Goal: Task Accomplishment & Management: Use online tool/utility

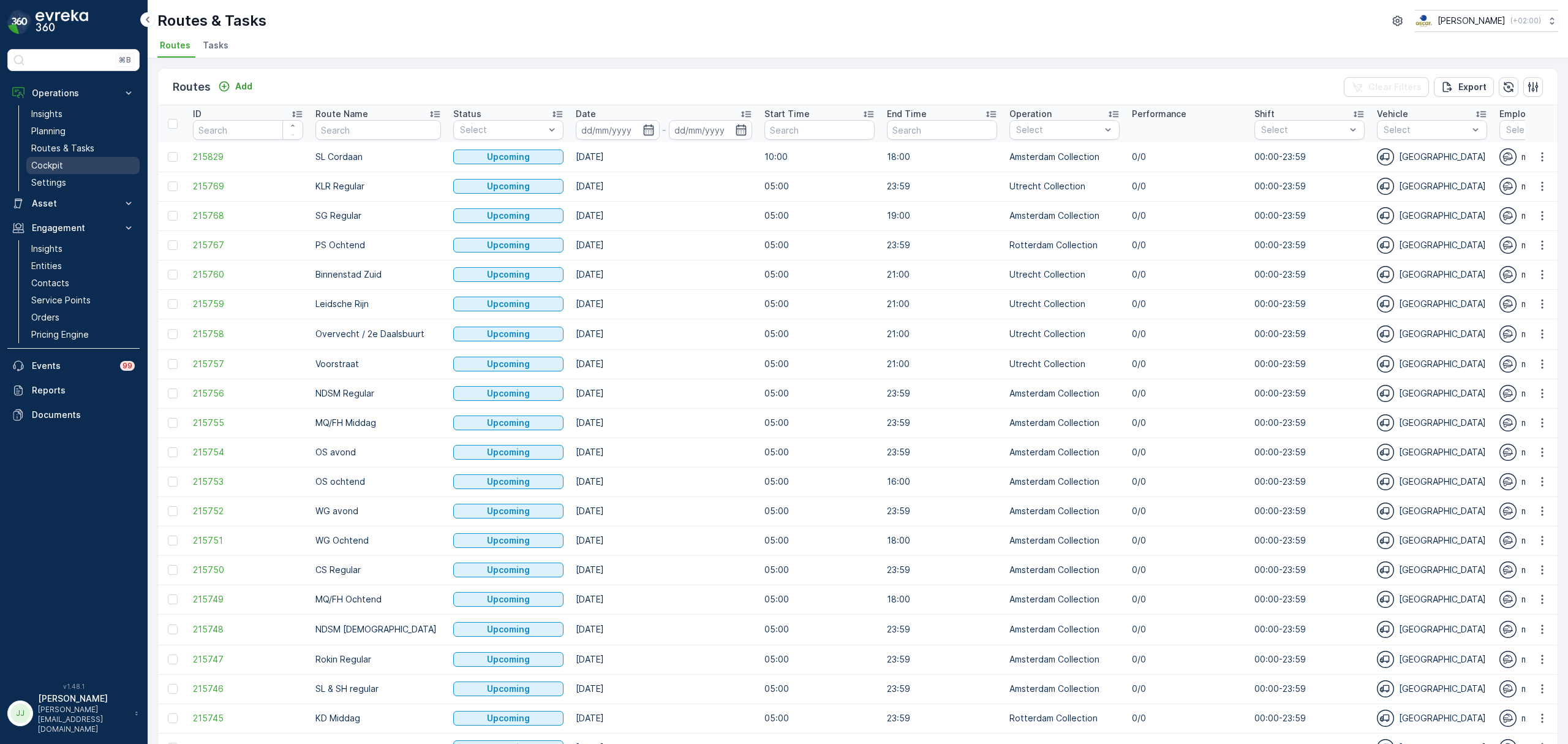
click at [63, 160] on div "Insights Planning Routes & Tasks Cockpit Settings" at bounding box center [83, 148] width 113 height 86
click at [63, 160] on link "Cockpit" at bounding box center [83, 166] width 113 height 17
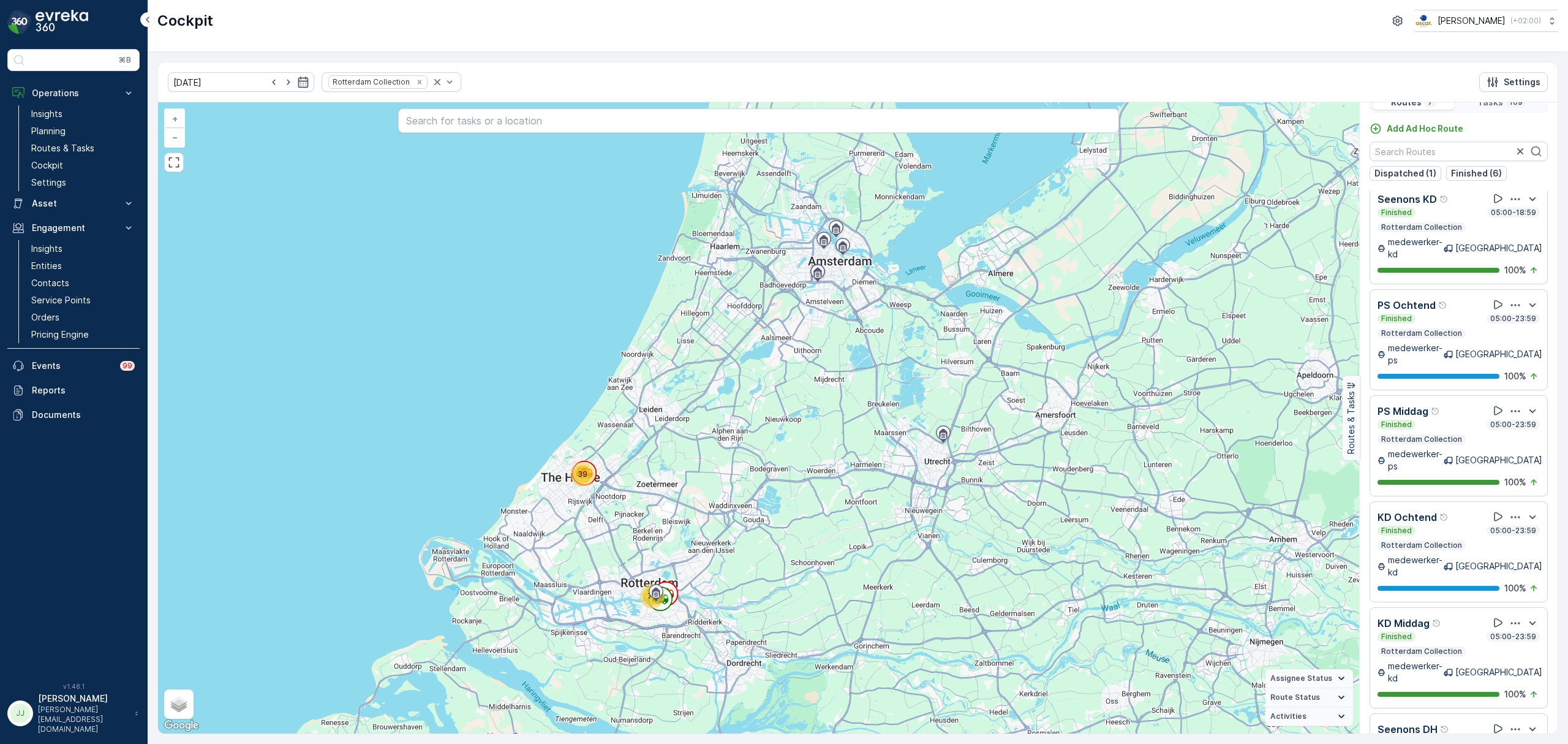
scroll to position [31, 0]
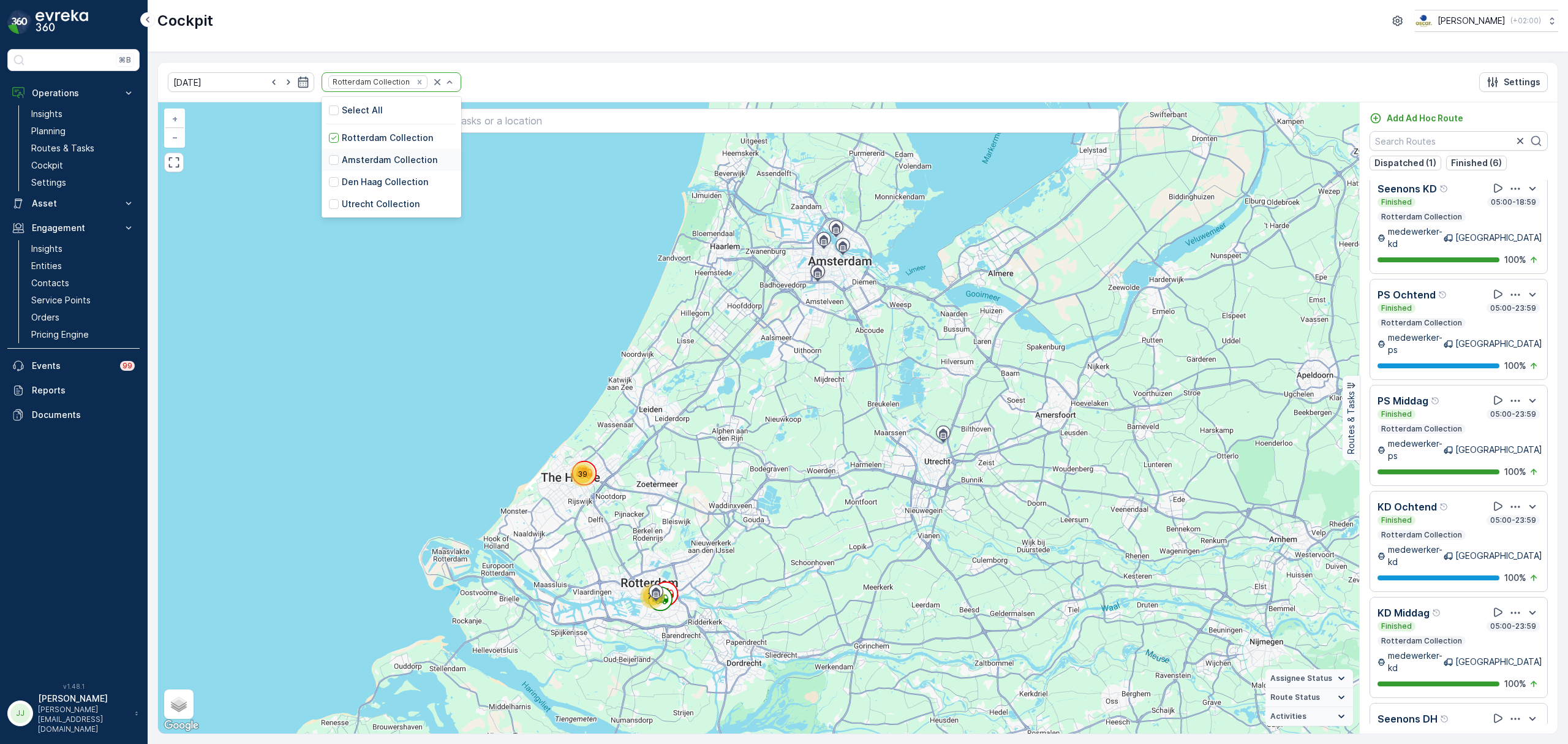
click at [359, 165] on p "Amsterdam Collection" at bounding box center [389, 160] width 95 height 12
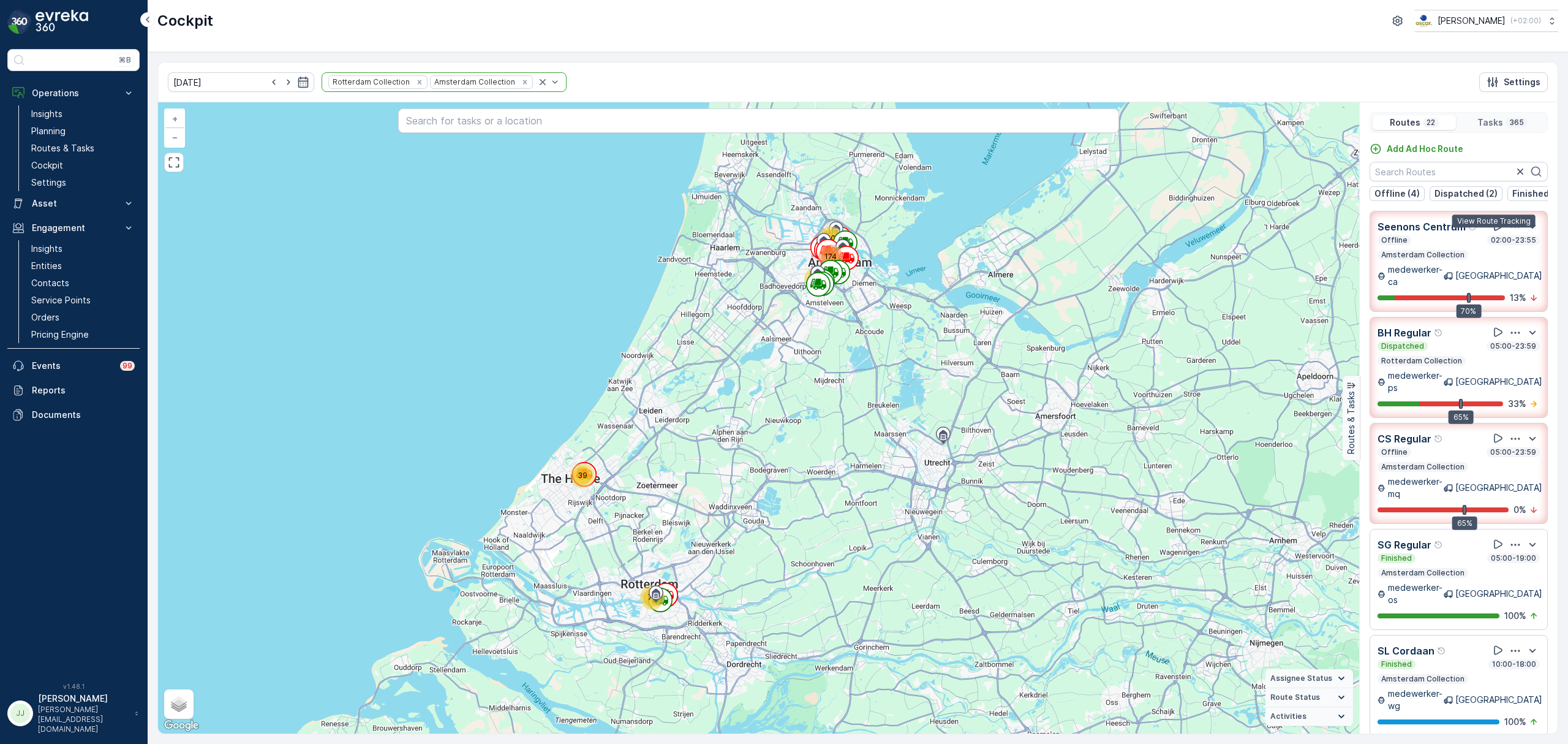
click at [1493, 233] on icon at bounding box center [1498, 226] width 12 height 12
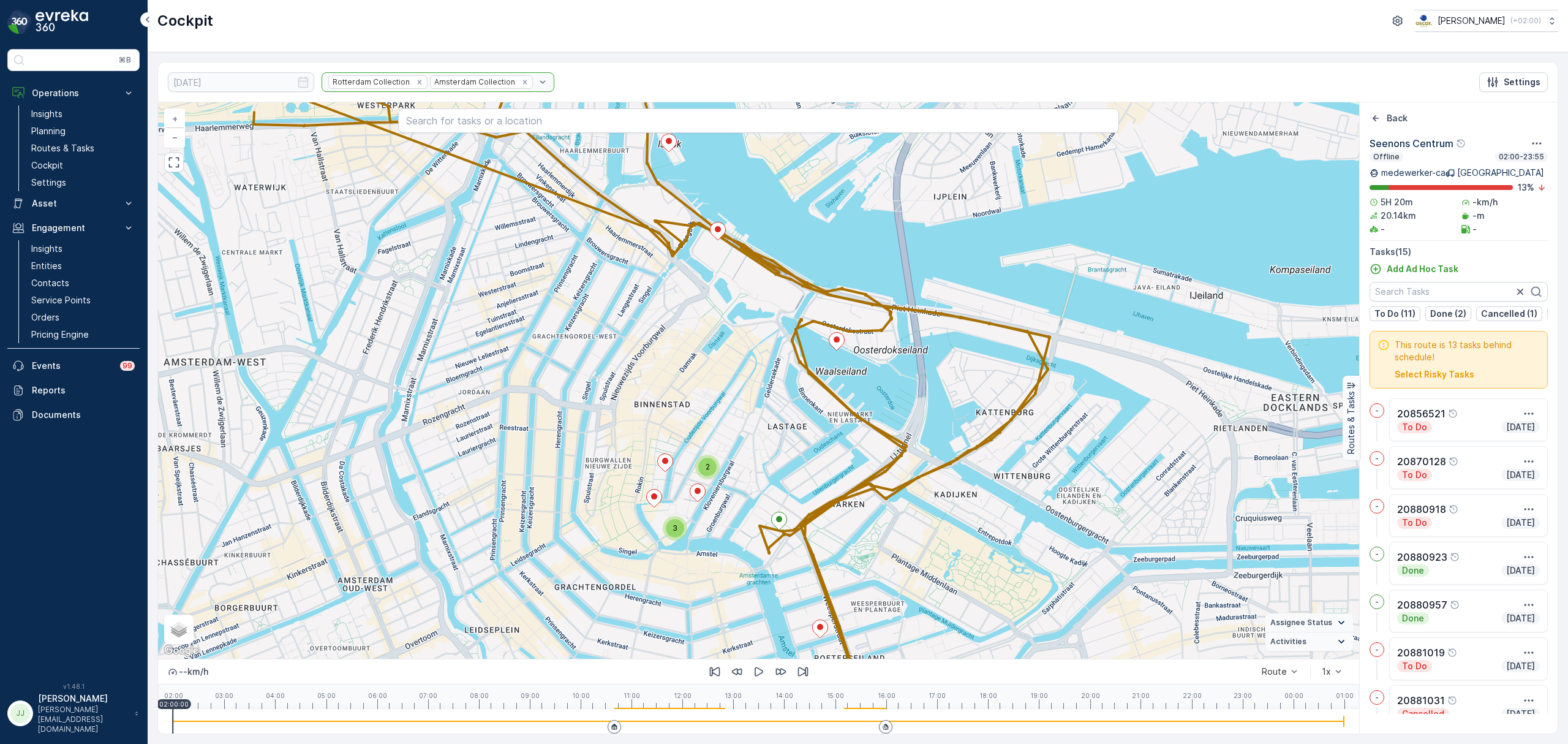
drag, startPoint x: 605, startPoint y: 356, endPoint x: 635, endPoint y: 505, distance: 152.0
click at [635, 505] on div "2 2 3 + − Satellite Roadmap Terrain Hybrid Leaflet Keyboard shortcuts Map Data …" at bounding box center [758, 380] width 1201 height 556
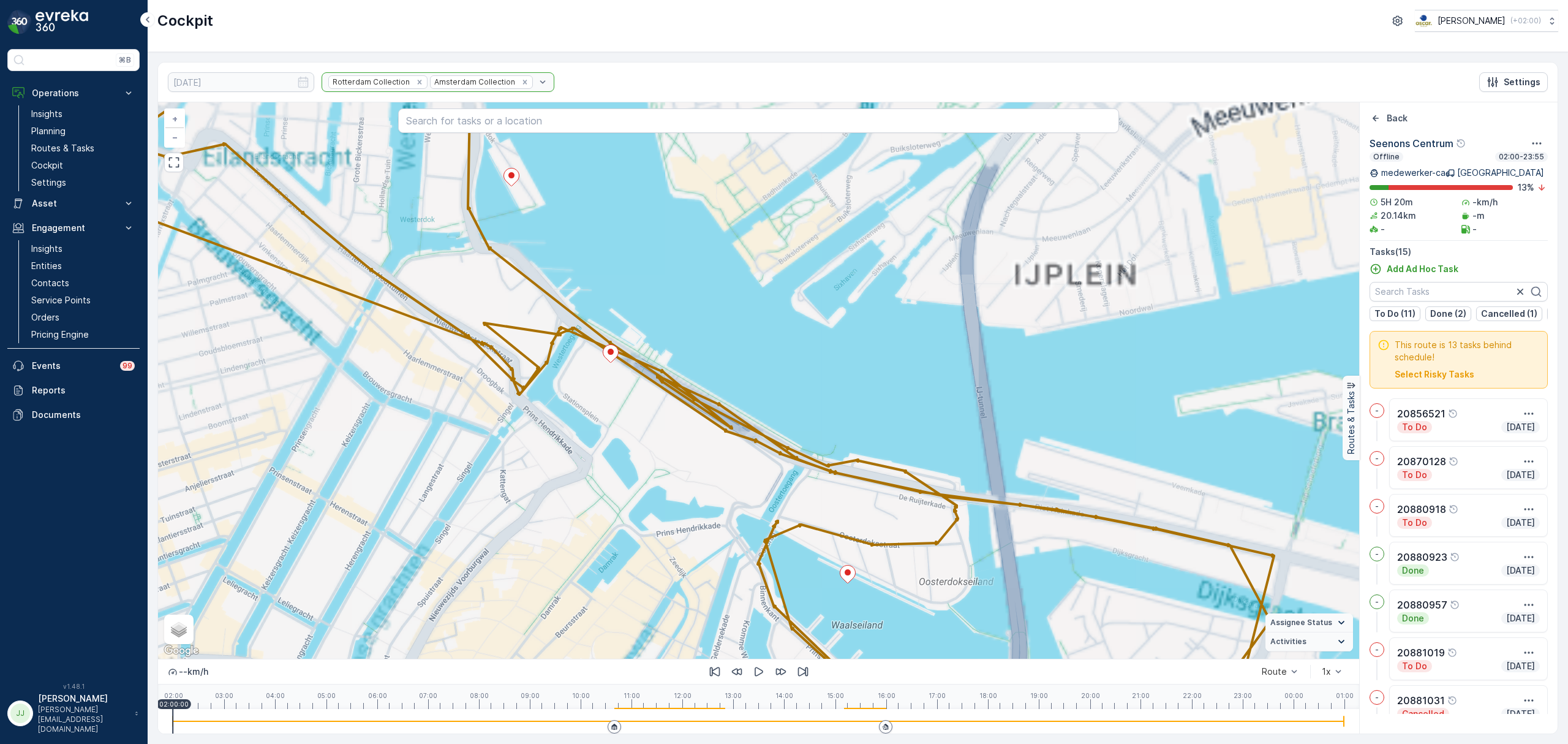
drag, startPoint x: 583, startPoint y: 363, endPoint x: 590, endPoint y: 515, distance: 152.2
click at [590, 515] on div "2 4 3 2 + − Satellite Roadmap Terrain Hybrid Leaflet Keyboard shortcuts Map Dat…" at bounding box center [758, 380] width 1201 height 556
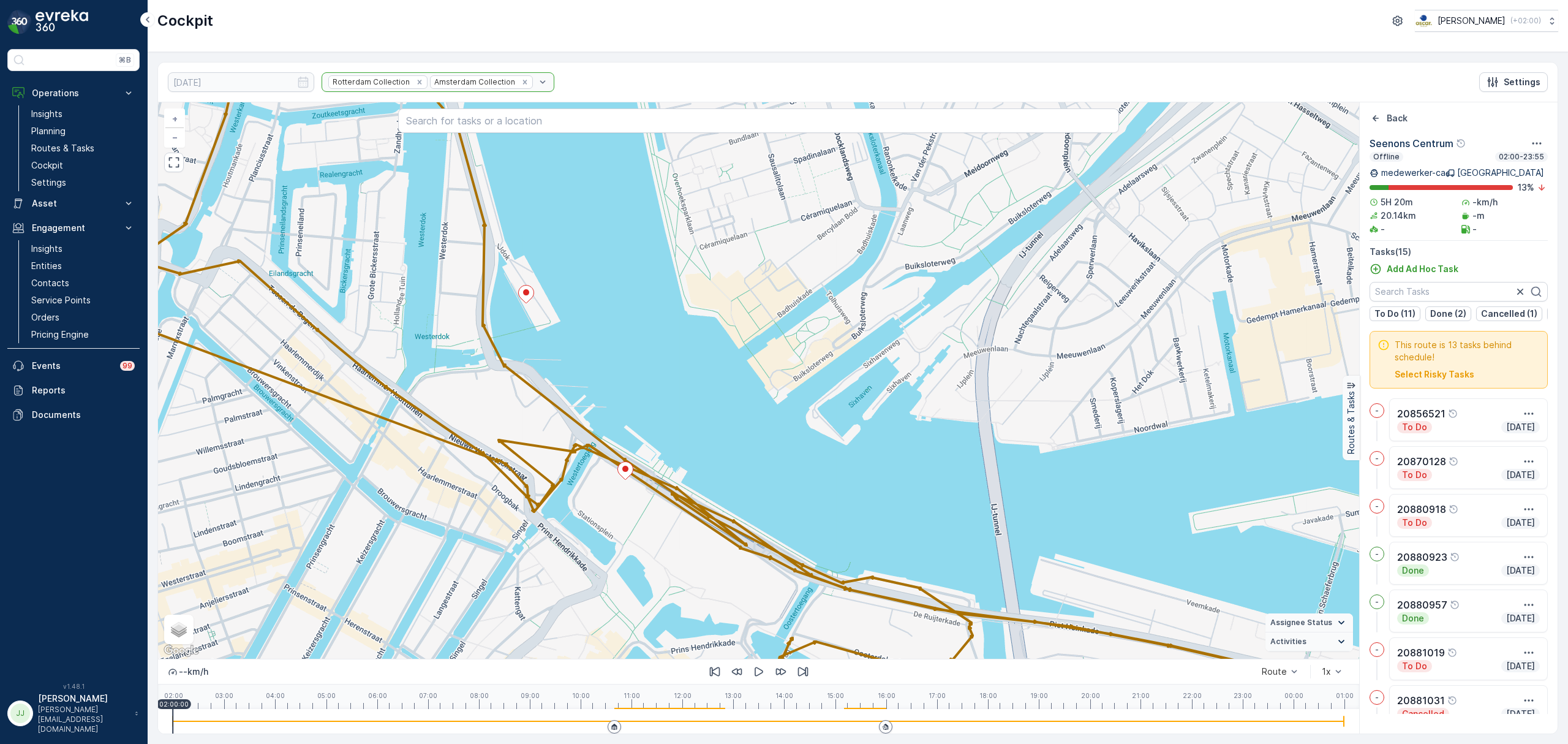
drag, startPoint x: 587, startPoint y: 516, endPoint x: 607, endPoint y: 521, distance: 20.6
click at [599, 559] on div "2 + − Satellite Roadmap Terrain Hybrid Leaflet Keyboard shortcuts Map Data Map …" at bounding box center [758, 380] width 1201 height 556
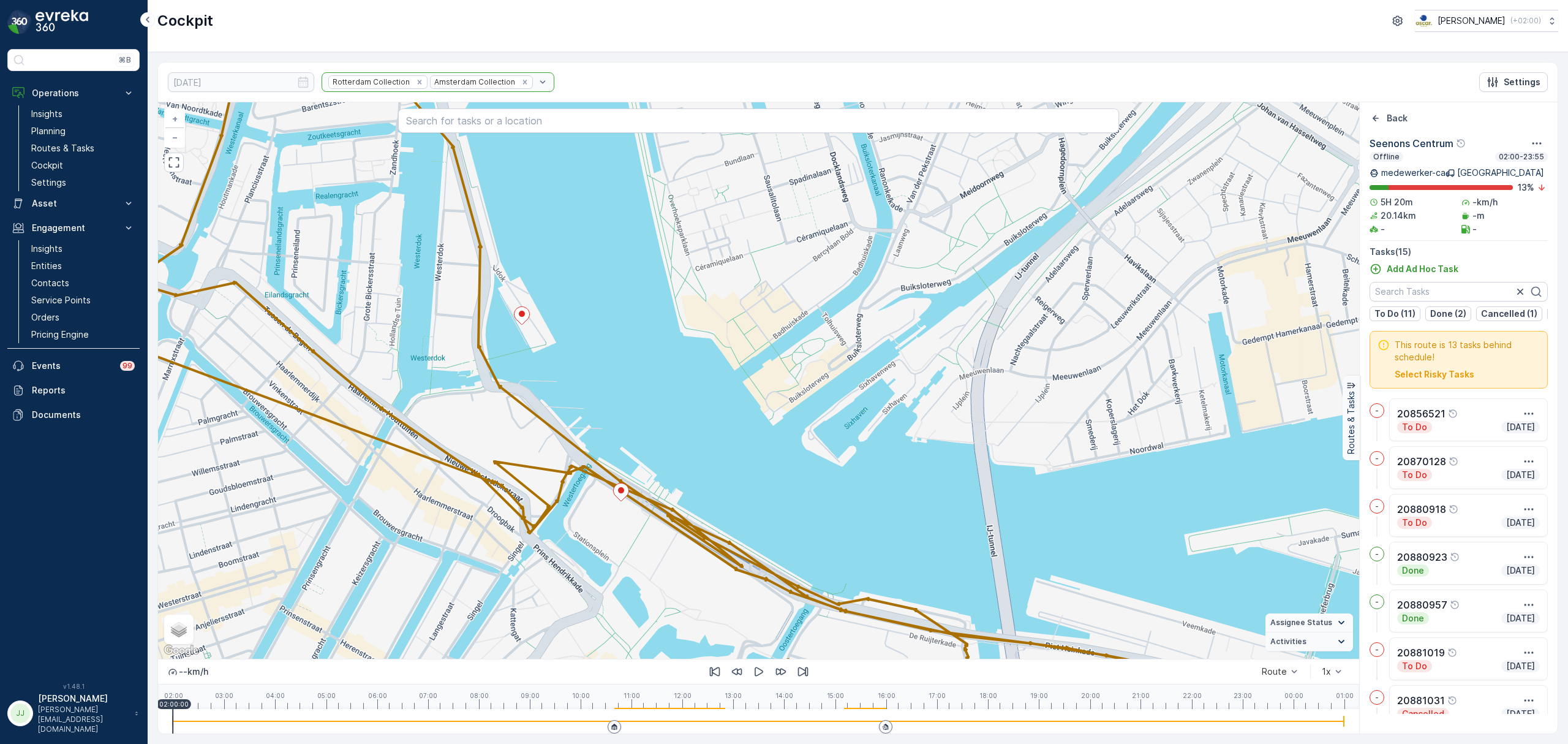
drag, startPoint x: 590, startPoint y: 591, endPoint x: 642, endPoint y: 441, distance: 158.8
click at [642, 441] on div "2 + − Satellite Roadmap Terrain Hybrid Leaflet Keyboard shortcuts Map Data Map …" at bounding box center [758, 380] width 1201 height 556
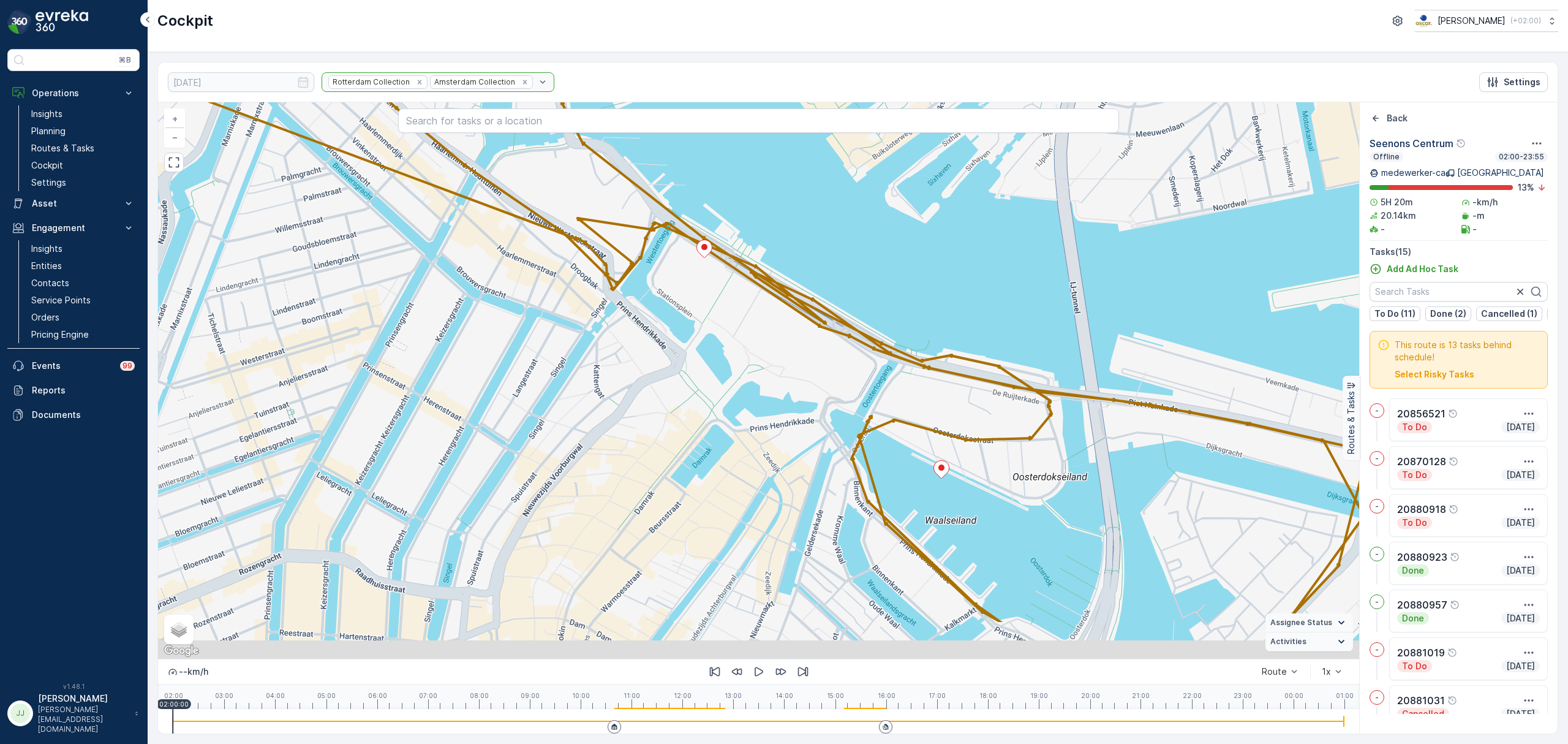
drag, startPoint x: 605, startPoint y: 517, endPoint x: 649, endPoint y: 402, distance: 123.1
click at [649, 402] on div "2 + − Satellite Roadmap Terrain Hybrid Leaflet Keyboard shortcuts Map Data Map …" at bounding box center [758, 380] width 1201 height 556
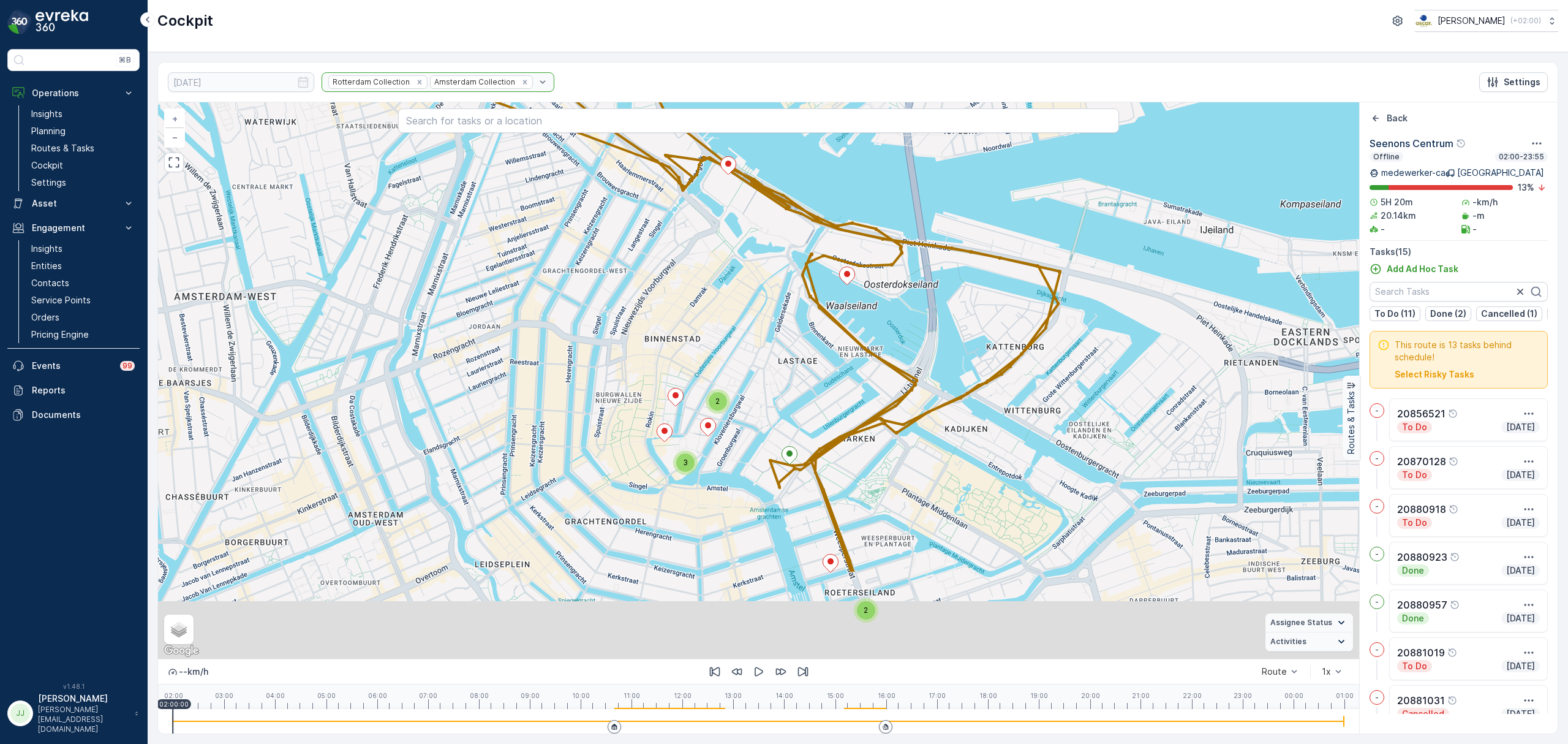
drag, startPoint x: 645, startPoint y: 464, endPoint x: 688, endPoint y: 323, distance: 147.4
click at [688, 323] on div "2 3 2 + − Satellite Roadmap Terrain Hybrid Leaflet Keyboard shortcuts Map Data …" at bounding box center [758, 380] width 1201 height 556
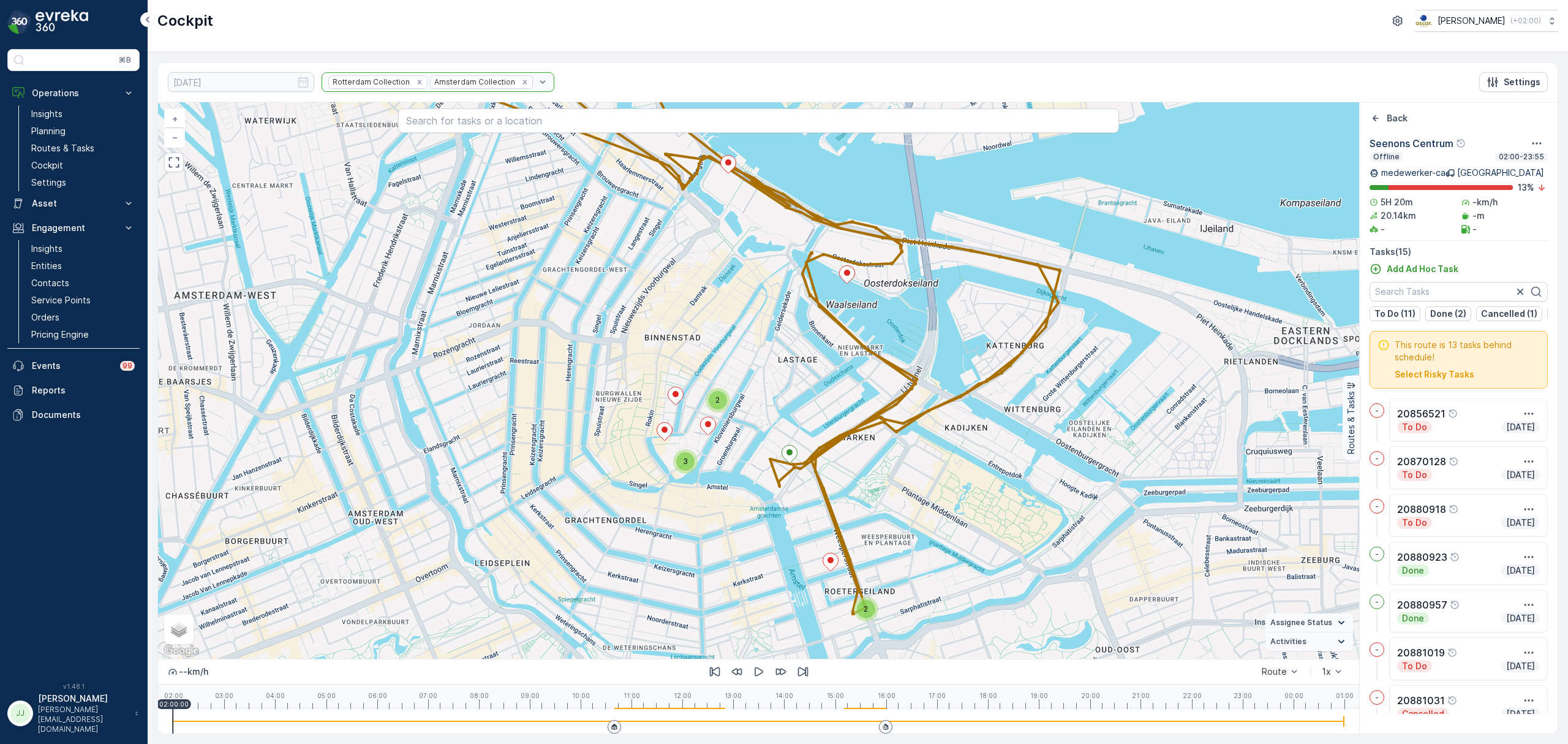
click at [868, 608] on span "2" at bounding box center [865, 608] width 4 height 9
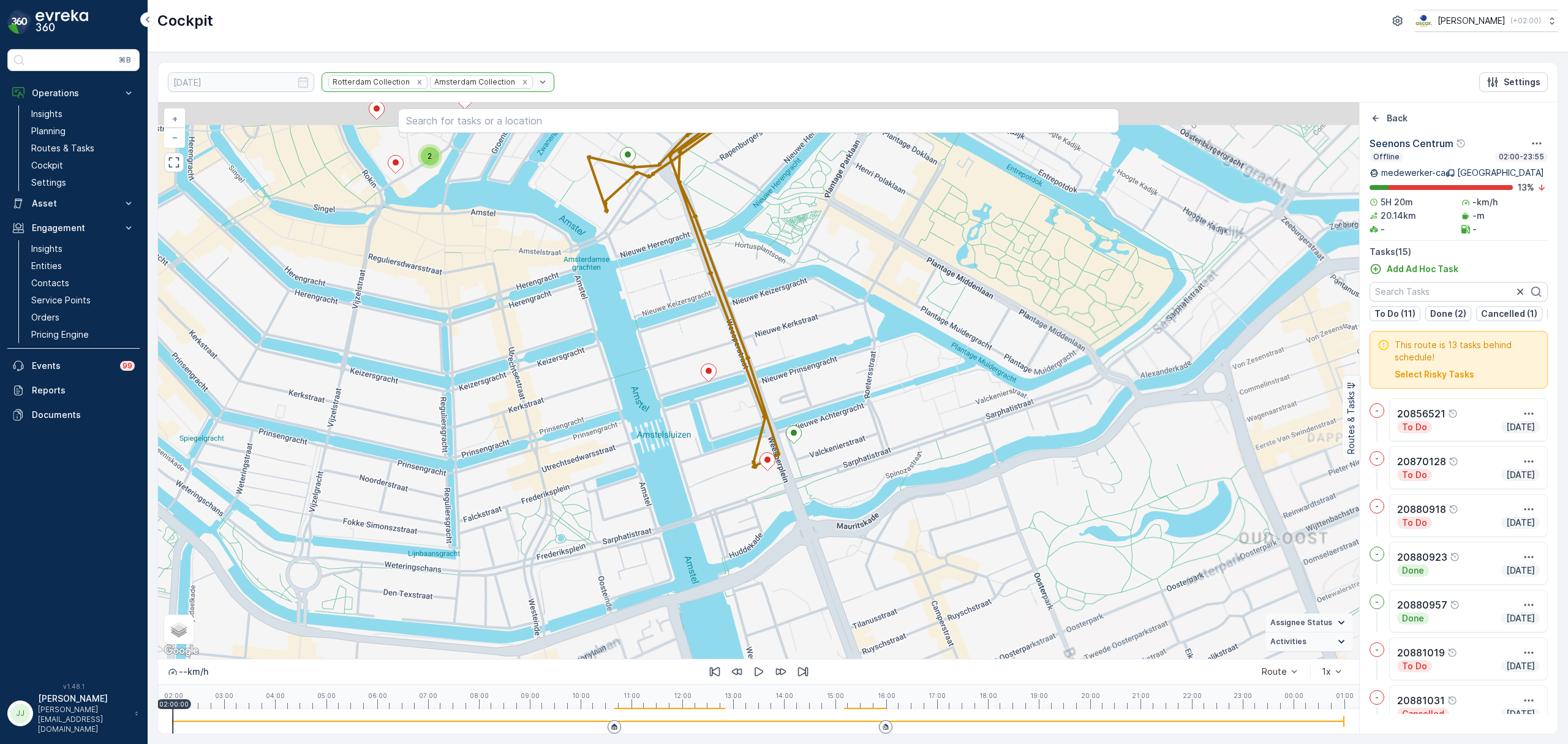
drag, startPoint x: 855, startPoint y: 516, endPoint x: 878, endPoint y: 593, distance: 80.4
click at [878, 593] on div "2 + − Satellite Roadmap Terrain Hybrid Leaflet Keyboard shortcuts Map Data Map …" at bounding box center [758, 380] width 1201 height 556
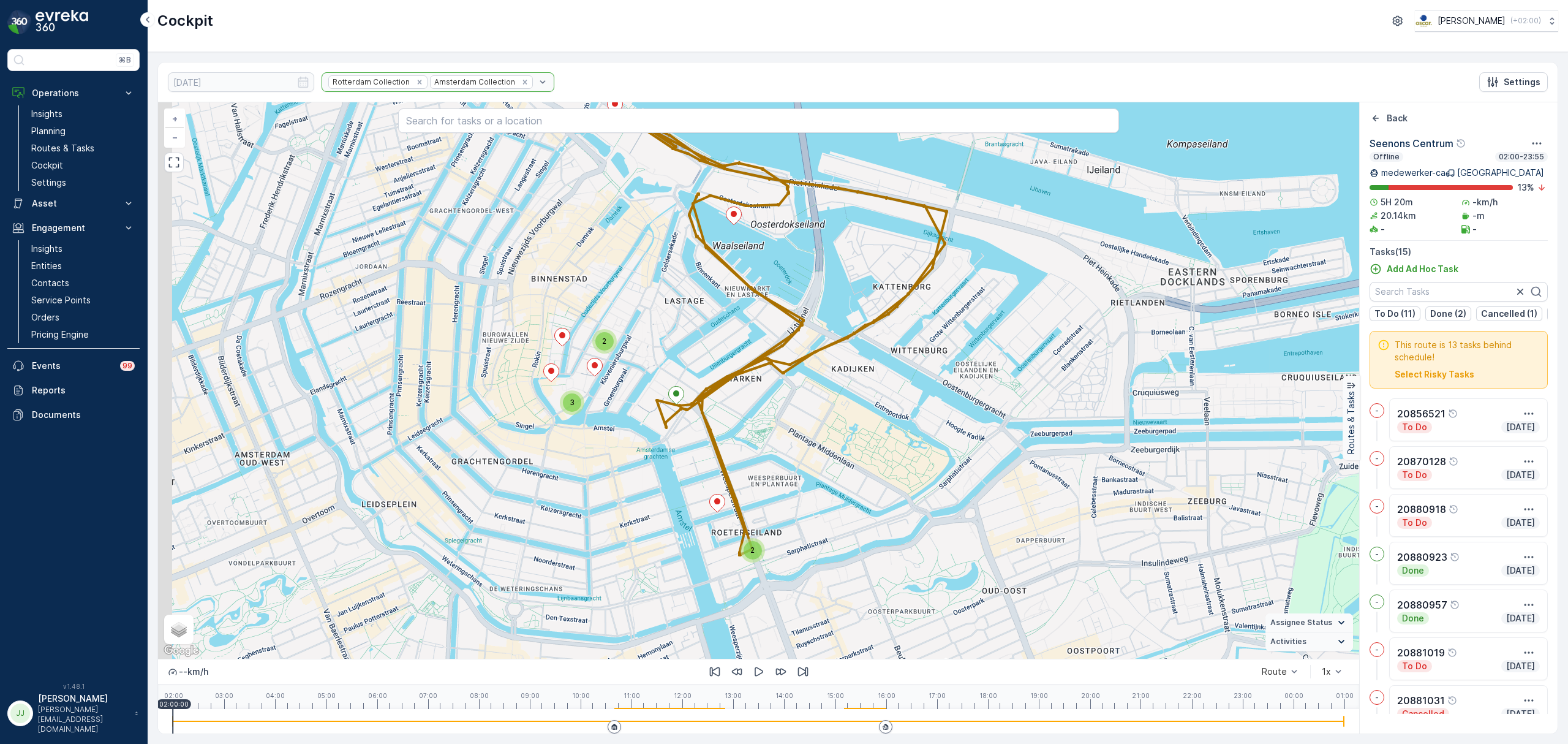
drag, startPoint x: 632, startPoint y: 472, endPoint x: 674, endPoint y: 542, distance: 81.6
click at [674, 542] on div "2 3 2 + − Satellite Roadmap Terrain Hybrid Leaflet Keyboard shortcuts Map Data …" at bounding box center [758, 380] width 1201 height 556
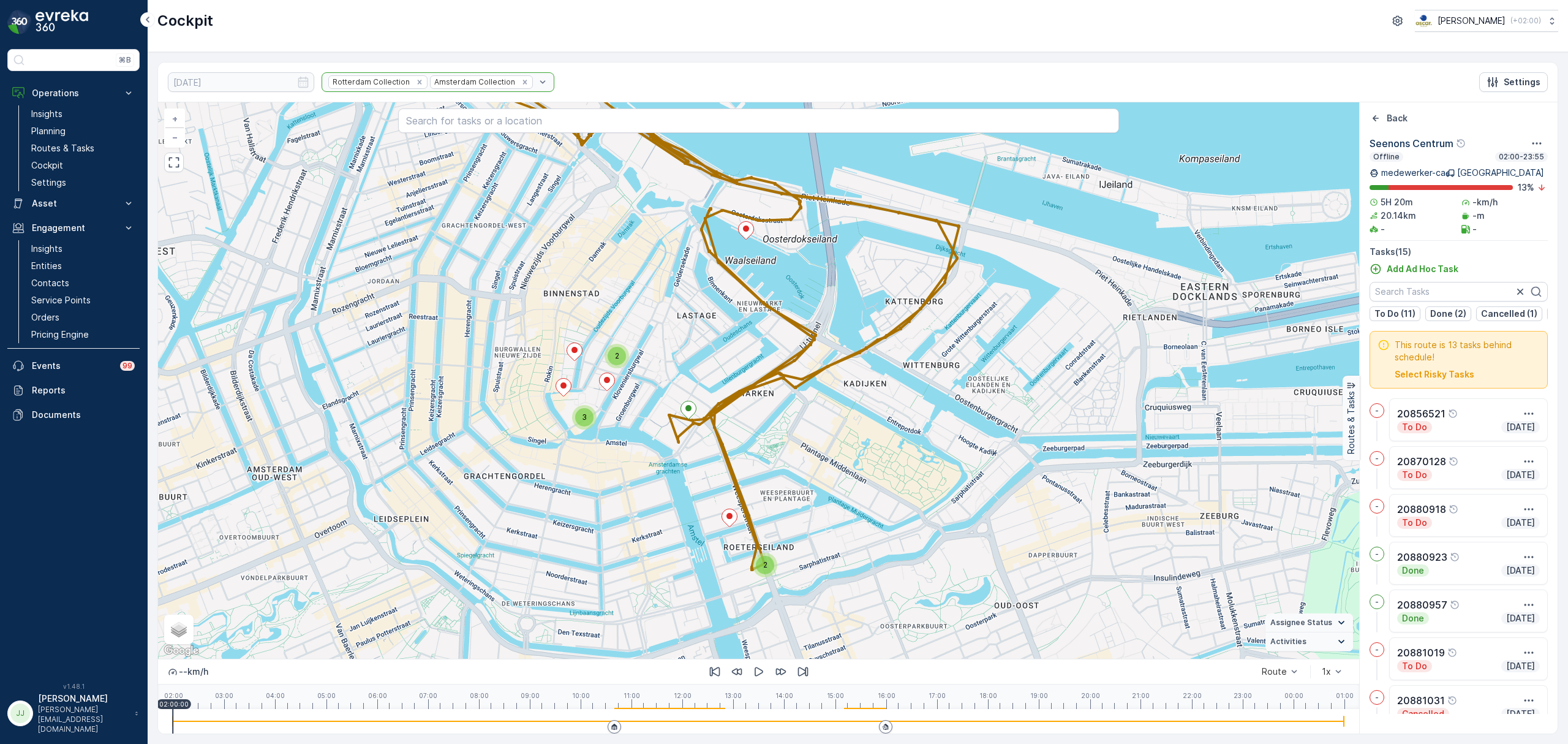
click at [578, 413] on div "3" at bounding box center [583, 416] width 18 height 18
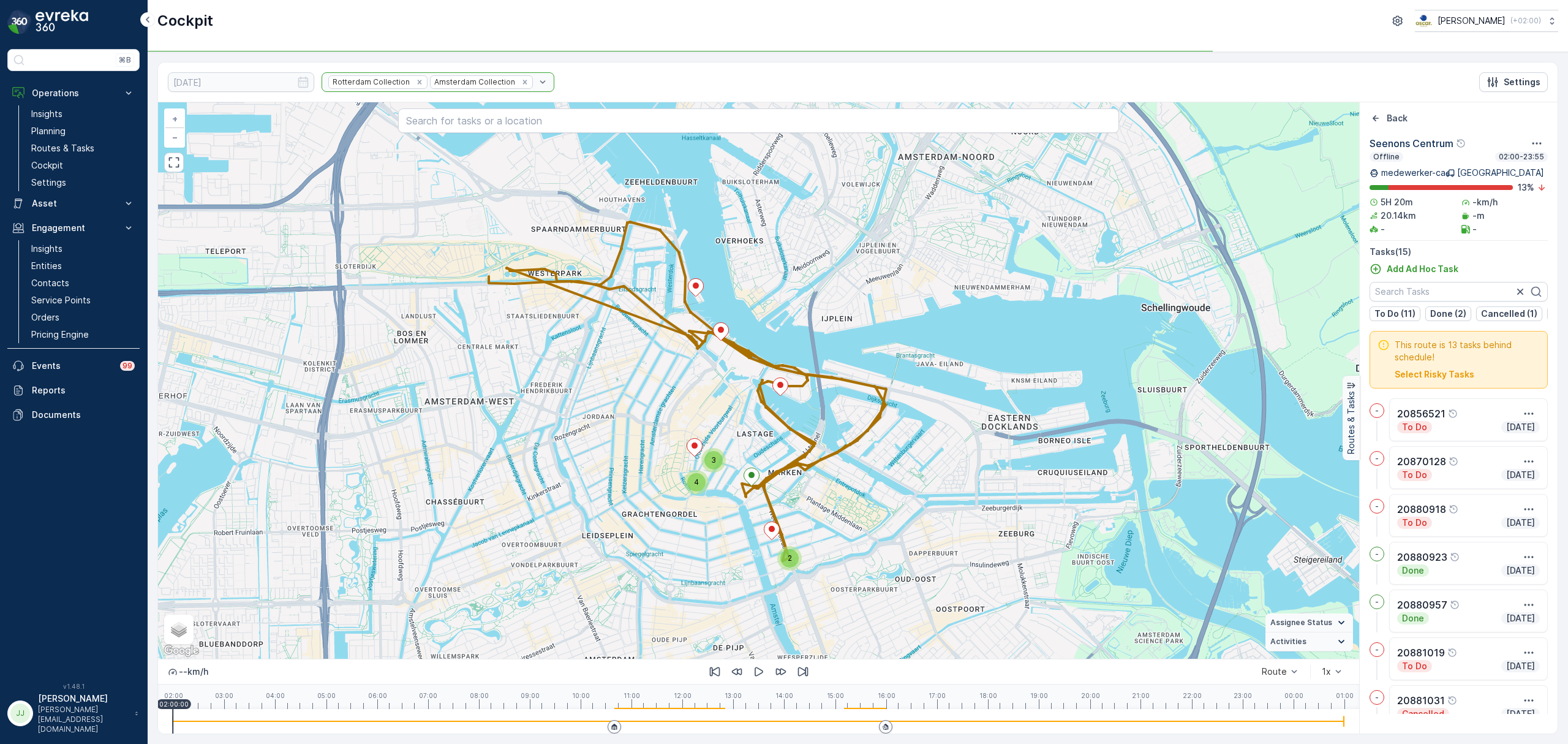
drag, startPoint x: 1157, startPoint y: 437, endPoint x: 1066, endPoint y: 283, distance: 178.9
click at [1066, 283] on div "3 2 4 + − Satellite Roadmap Terrain Hybrid Leaflet Keyboard shortcuts Map Data …" at bounding box center [758, 380] width 1201 height 556
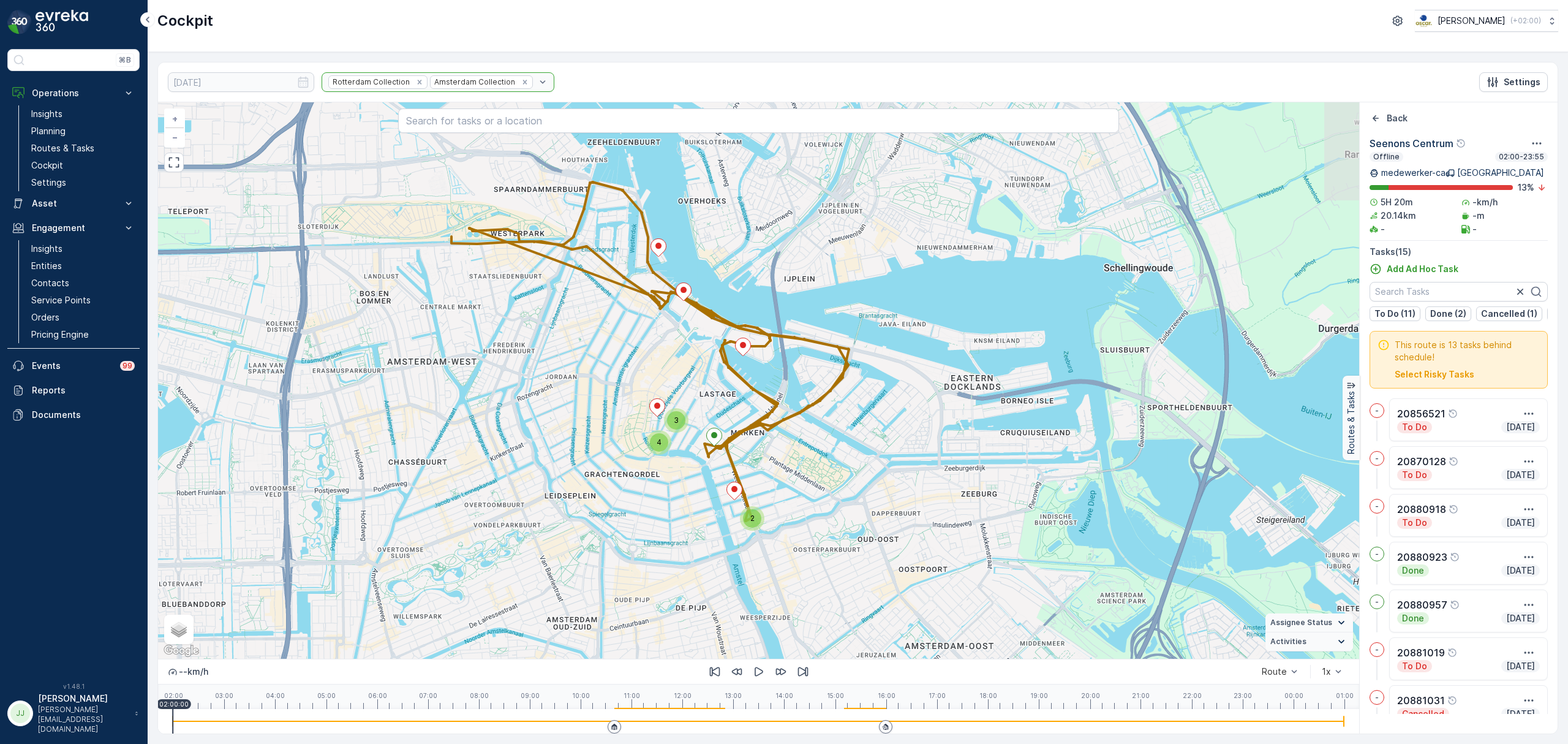
drag, startPoint x: 842, startPoint y: 479, endPoint x: 884, endPoint y: 553, distance: 85.1
click at [884, 553] on div "3 2 4 + − Satellite Roadmap Terrain Hybrid Leaflet Keyboard shortcuts Map Data …" at bounding box center [758, 380] width 1201 height 556
click at [709, 445] on icon at bounding box center [714, 436] width 16 height 18
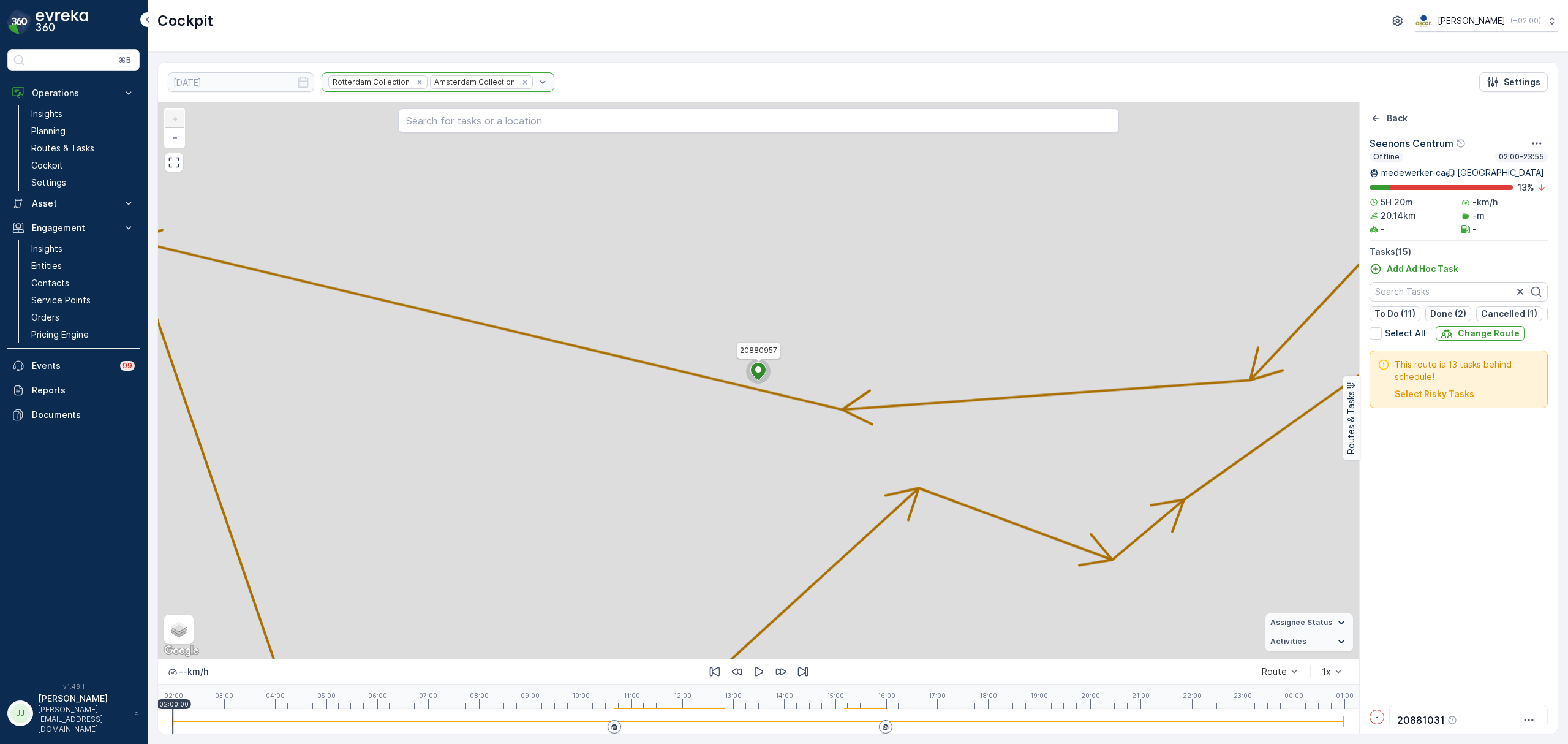
scroll to position [401, 0]
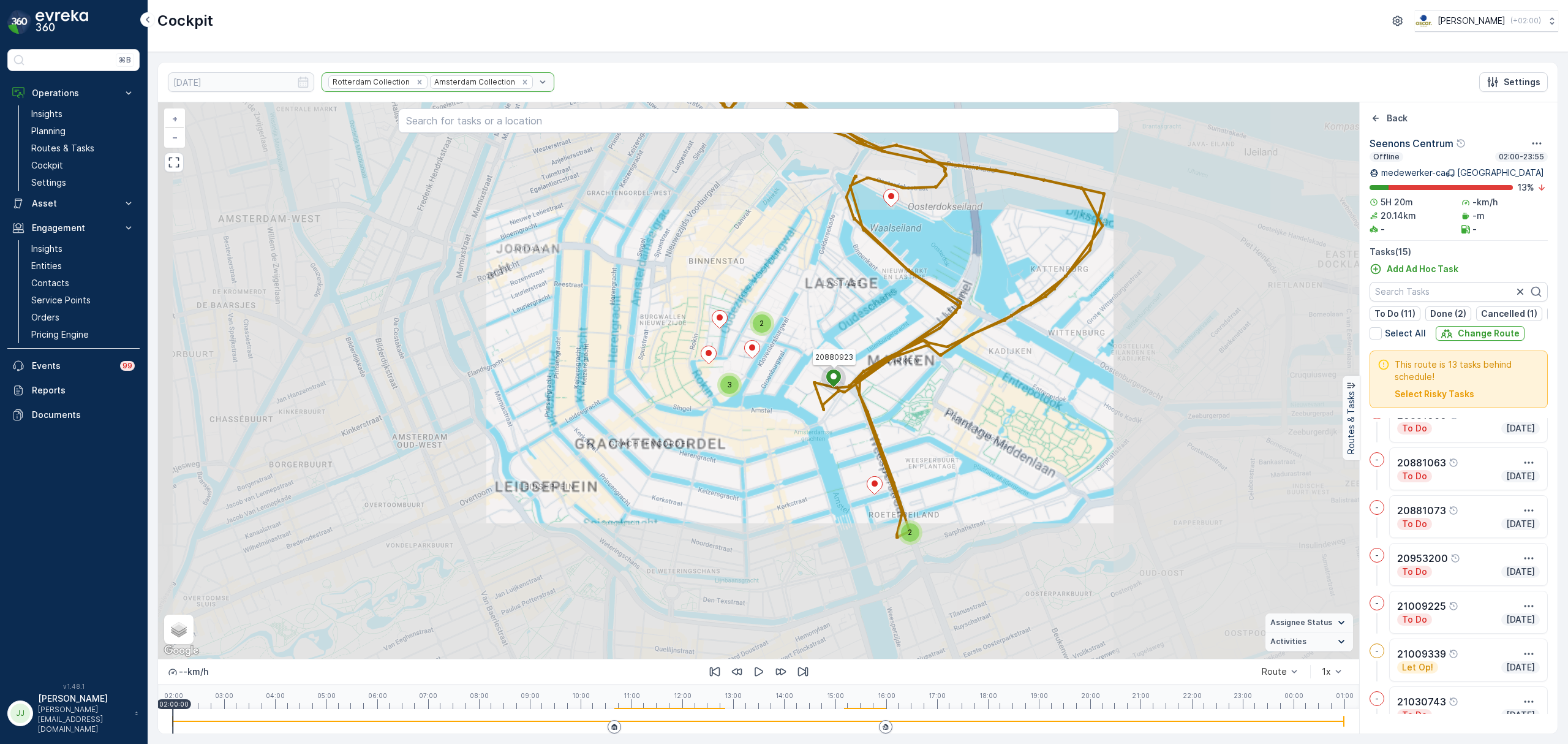
drag, startPoint x: 917, startPoint y: 545, endPoint x: 924, endPoint y: 462, distance: 83.3
click at [920, 420] on div "2 2 3 2 20880923 + − Satellite Roadmap Terrain Hybrid Leaflet Keyboard shortcut…" at bounding box center [758, 380] width 1201 height 556
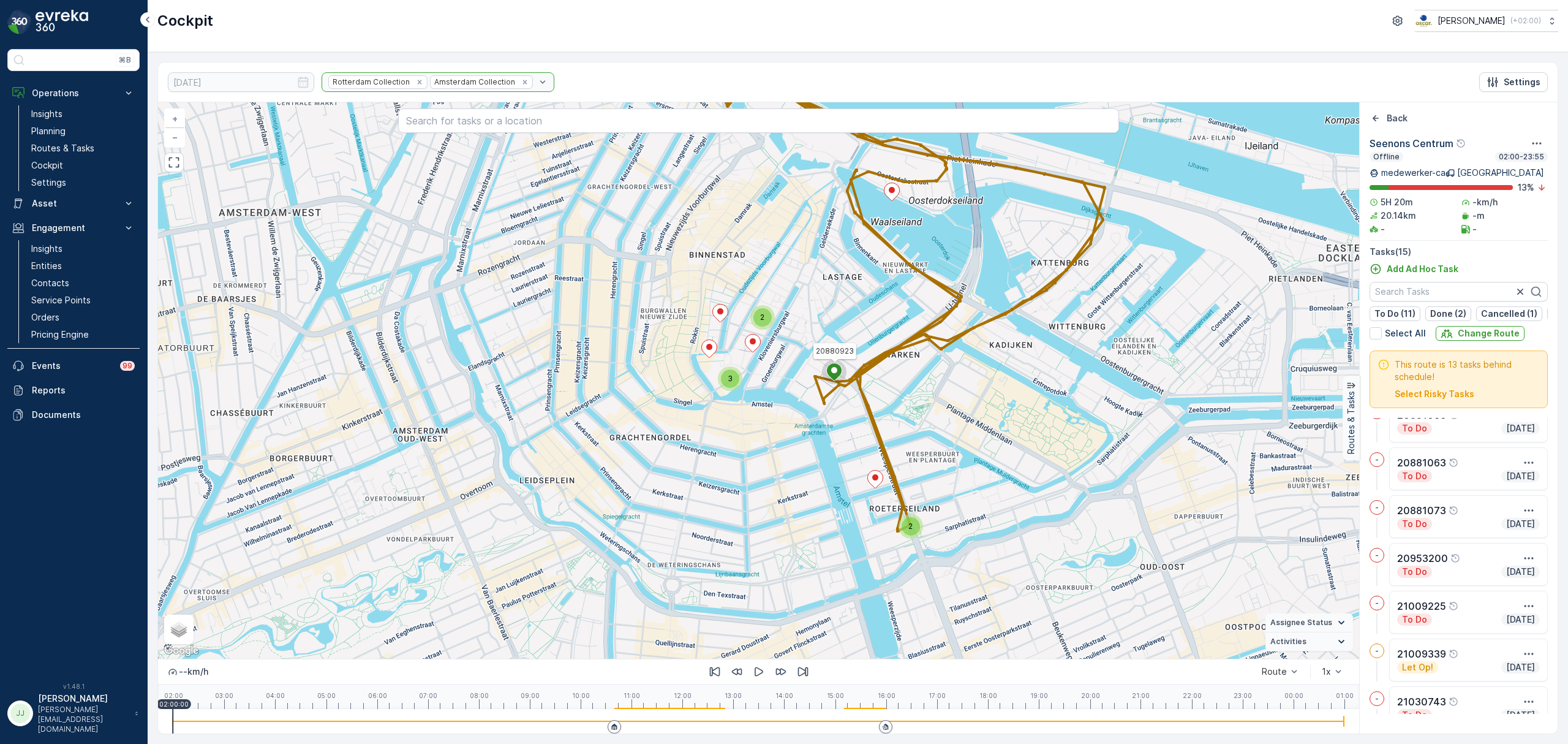
click at [912, 532] on div "2" at bounding box center [910, 526] width 18 height 18
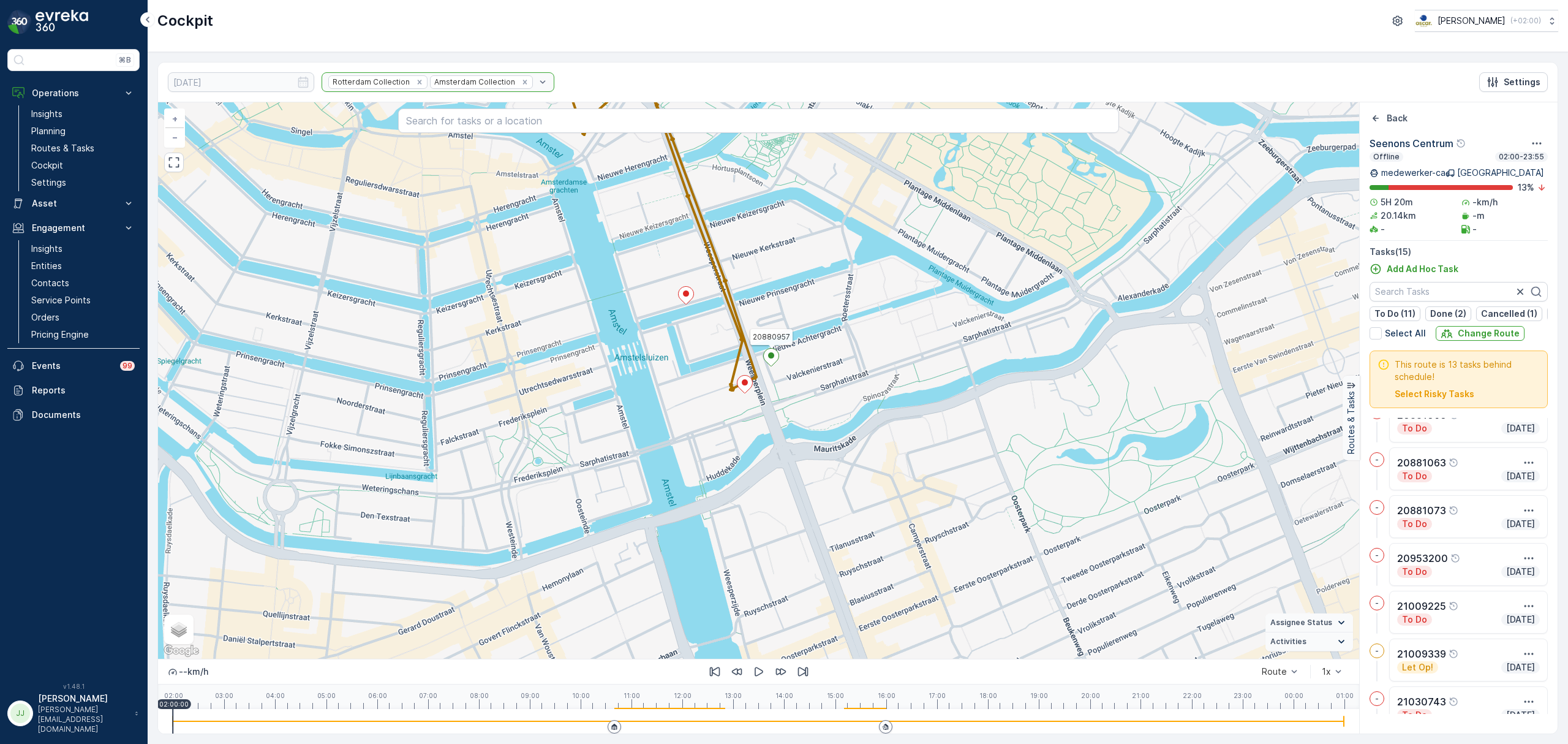
click at [776, 363] on icon at bounding box center [771, 357] width 16 height 18
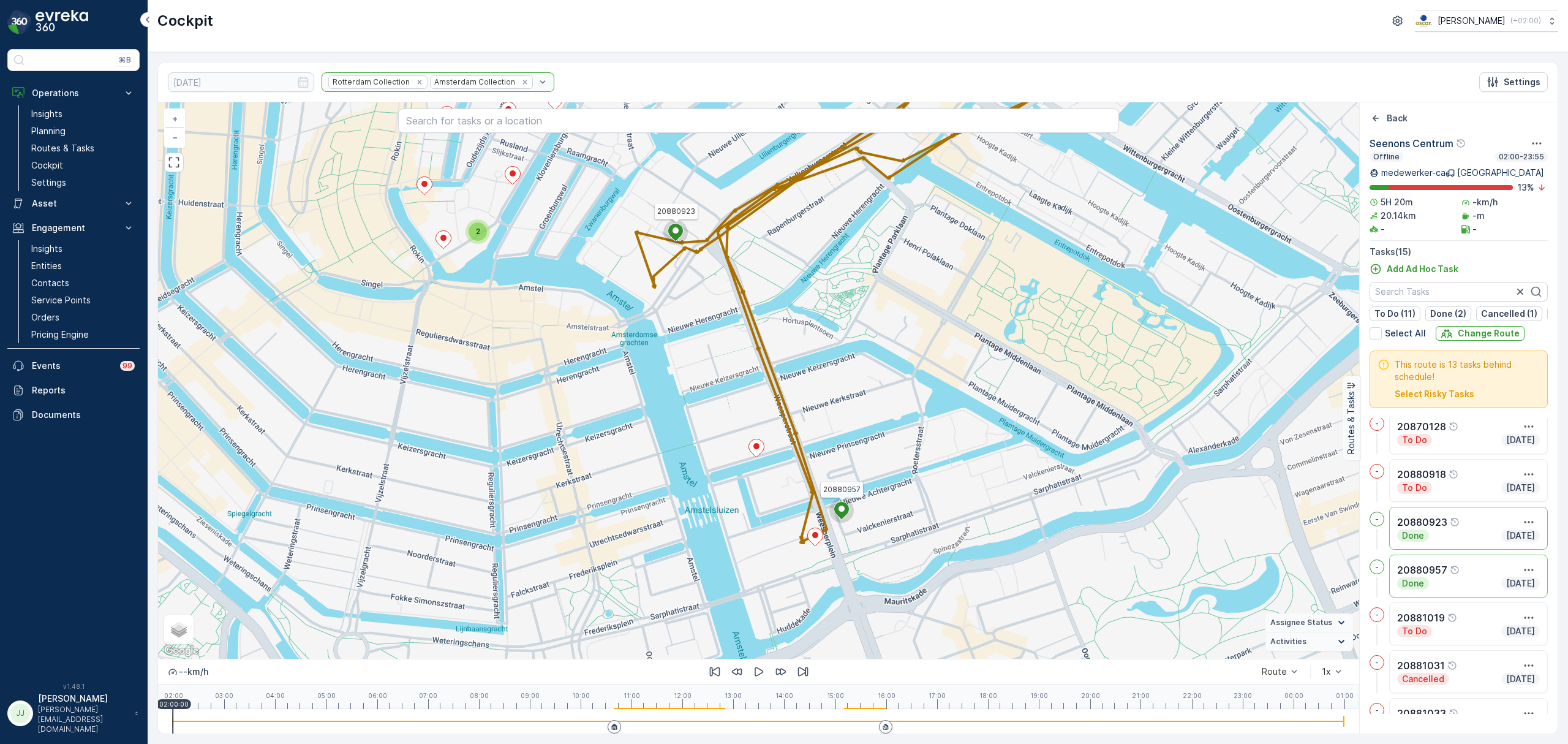
scroll to position [82, 0]
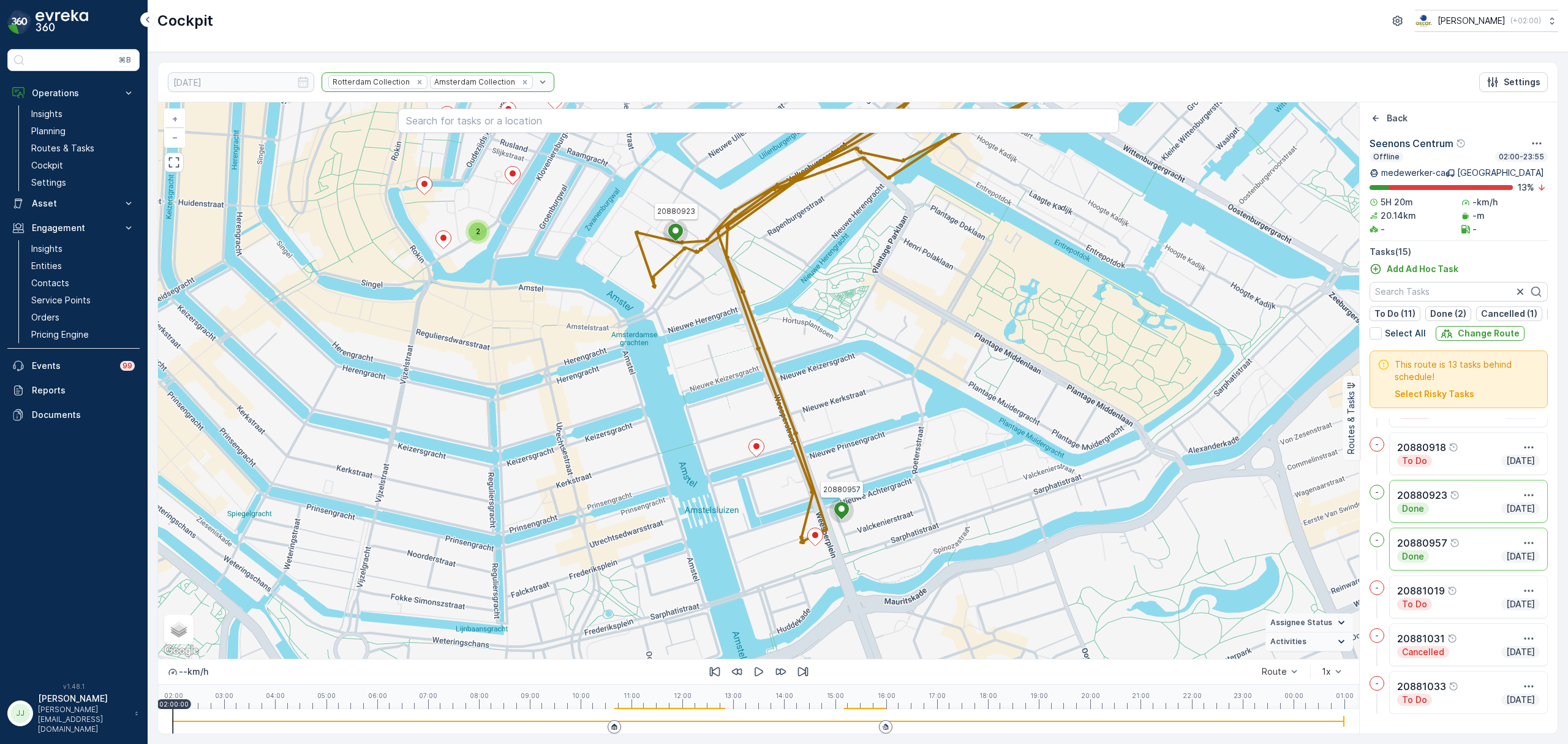
click at [667, 226] on circle at bounding box center [675, 232] width 25 height 25
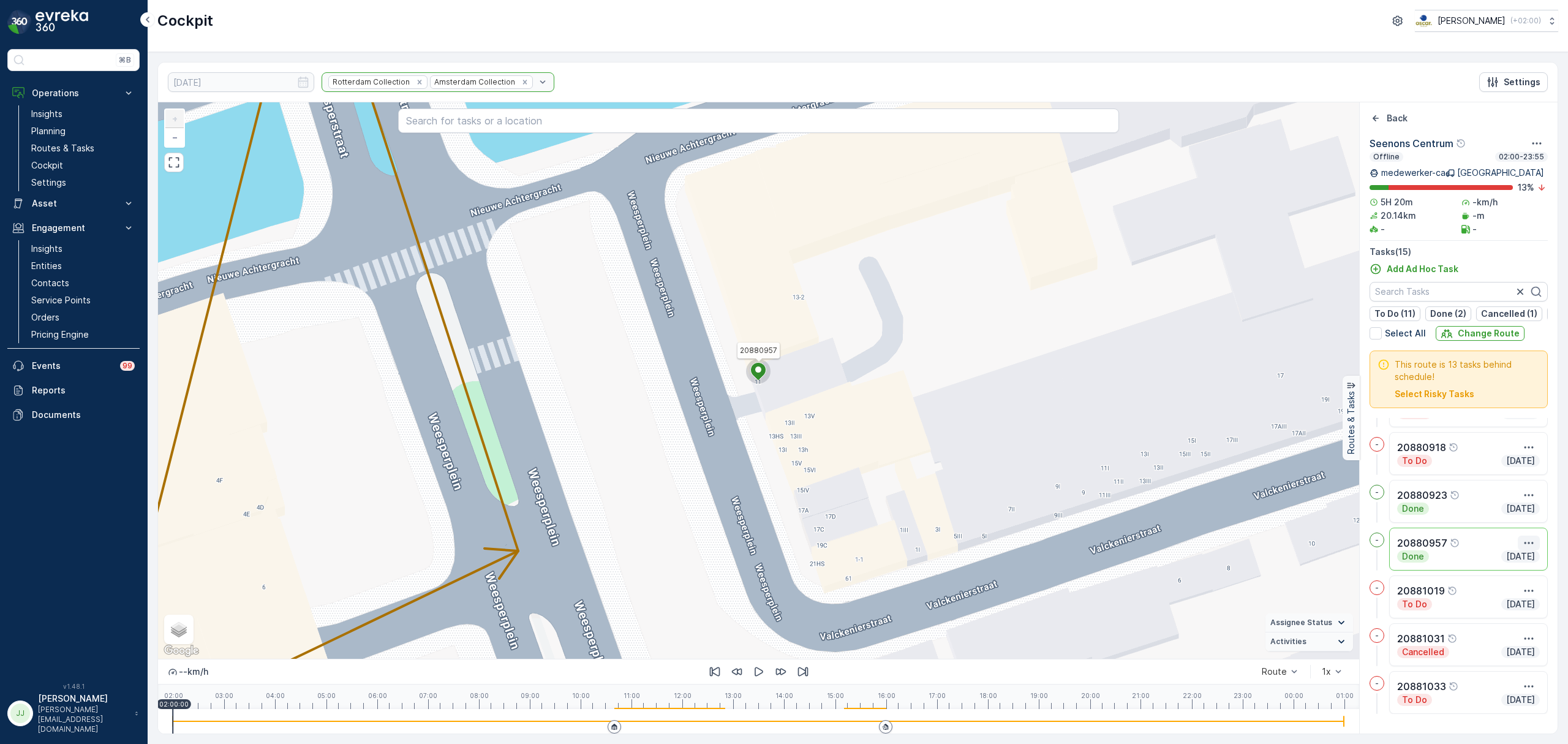
click at [1523, 549] on icon "button" at bounding box center [1529, 542] width 12 height 12
click at [1485, 567] on span "See More Details" at bounding box center [1506, 561] width 71 height 12
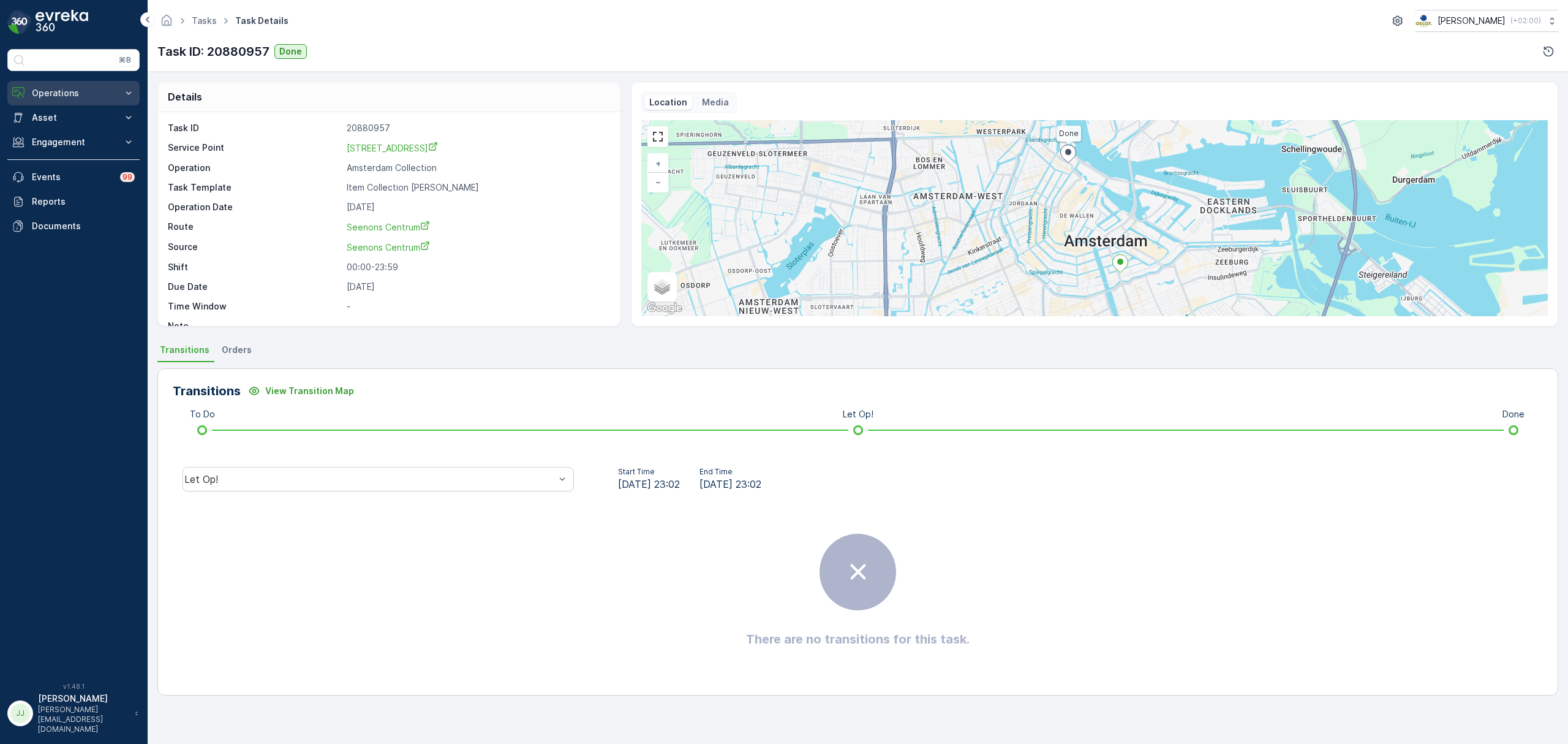
click at [69, 94] on p "Operations" at bounding box center [73, 93] width 83 height 12
click at [81, 142] on link "Routes & Tasks" at bounding box center [83, 148] width 113 height 17
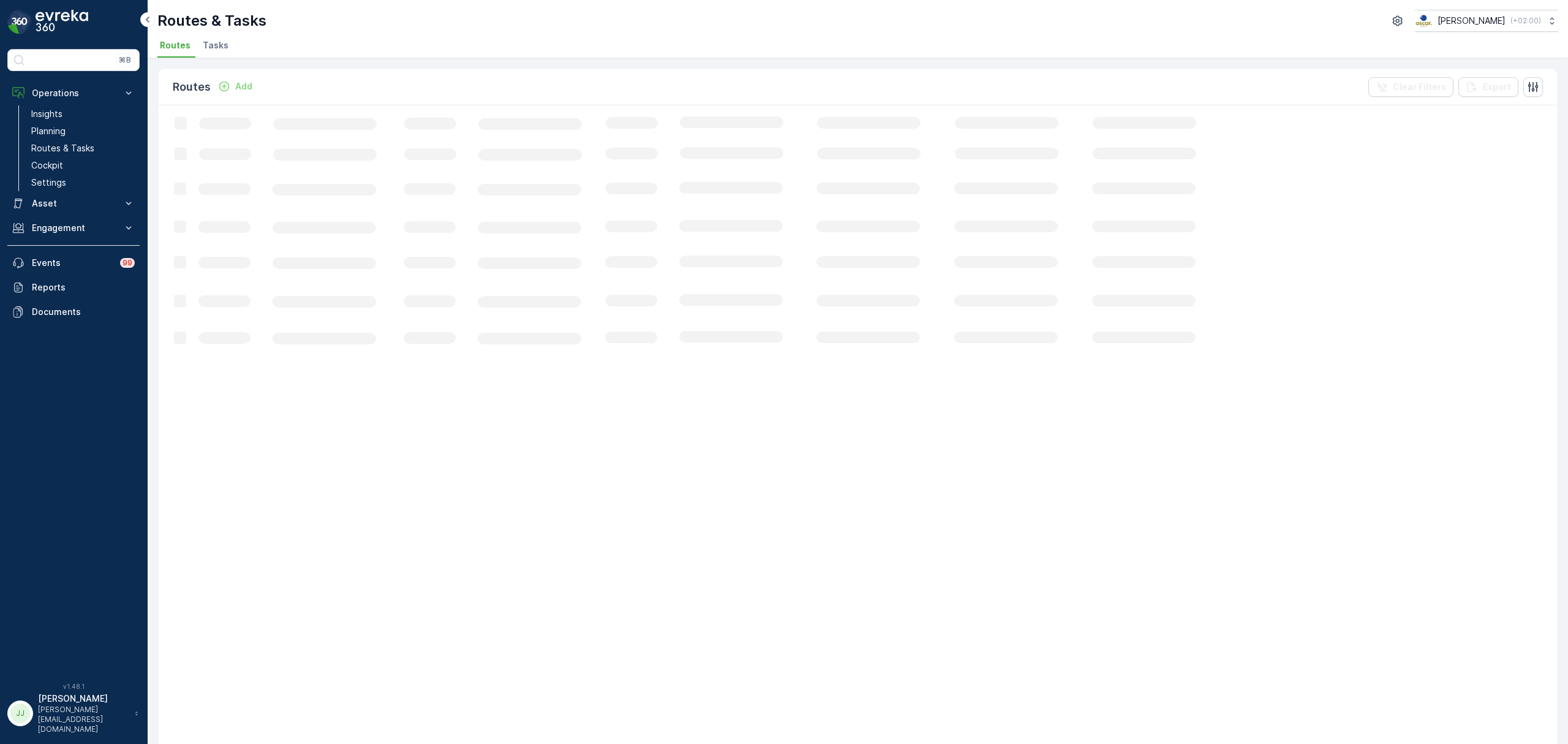
click at [206, 38] on li "Tasks" at bounding box center [216, 47] width 33 height 21
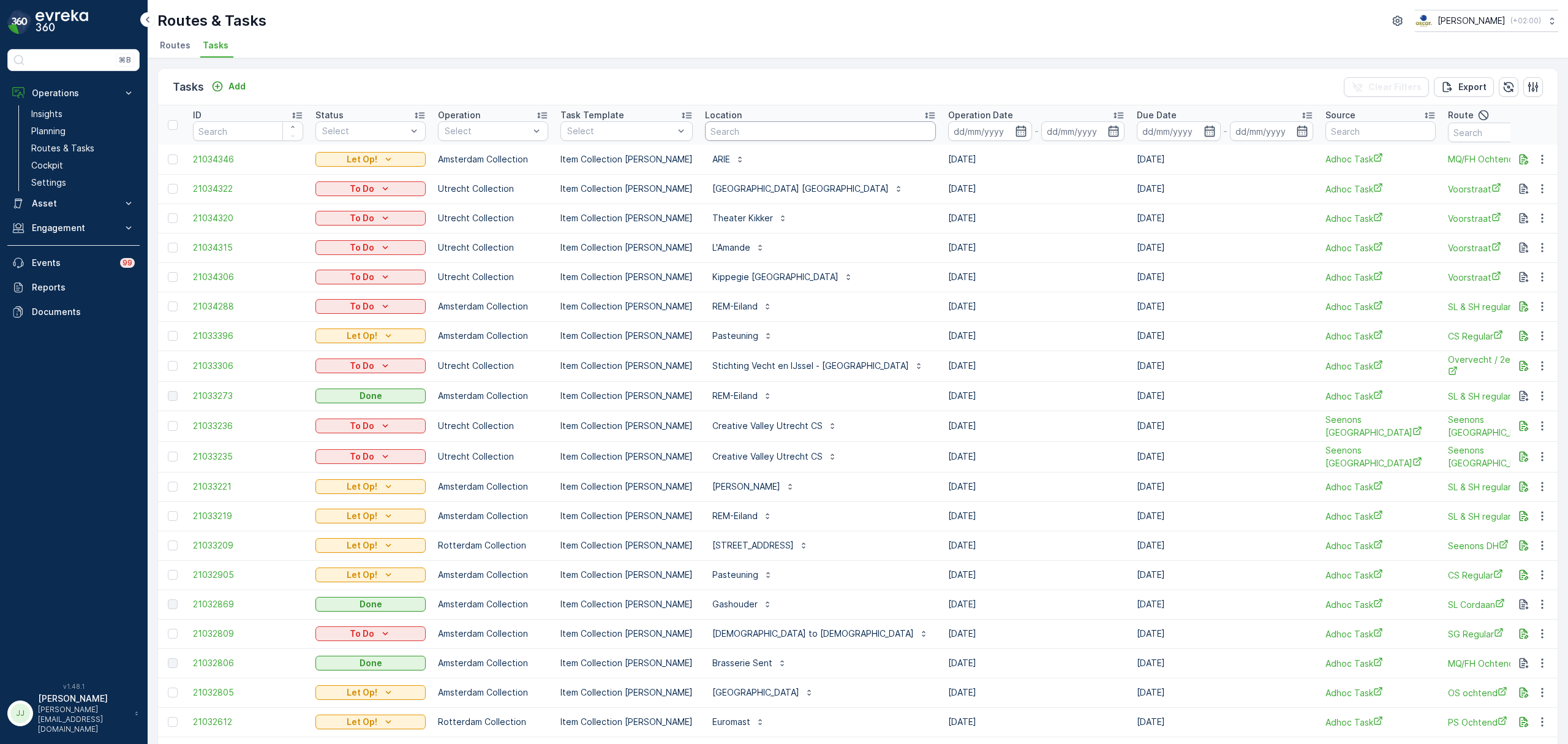
click at [756, 136] on input "text" at bounding box center [820, 130] width 231 height 20
type input "s"
type input "turfm"
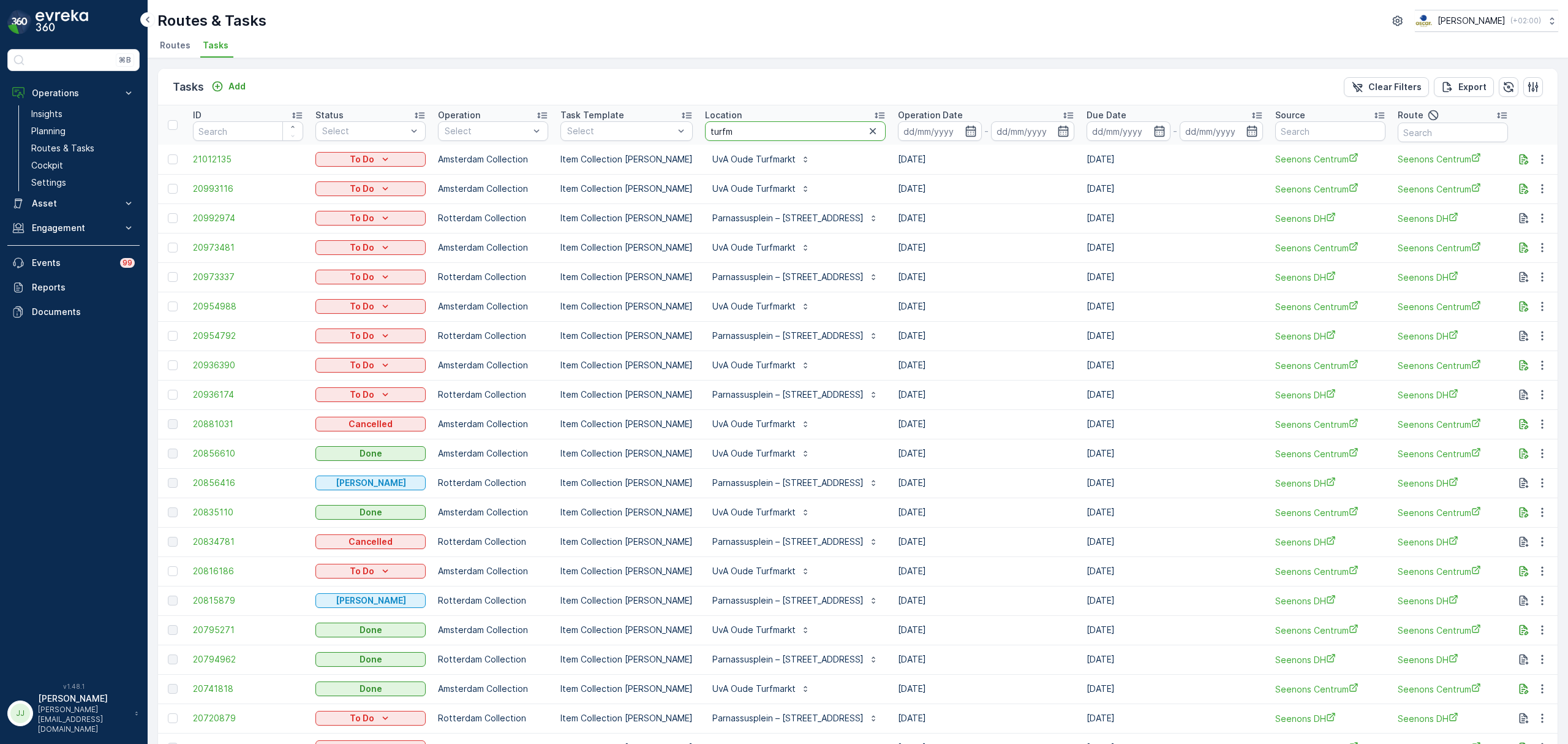
drag, startPoint x: 716, startPoint y: 135, endPoint x: 690, endPoint y: 135, distance: 26.0
click at [699, 135] on th "Location turfm" at bounding box center [795, 125] width 193 height 39
type input "schedel"
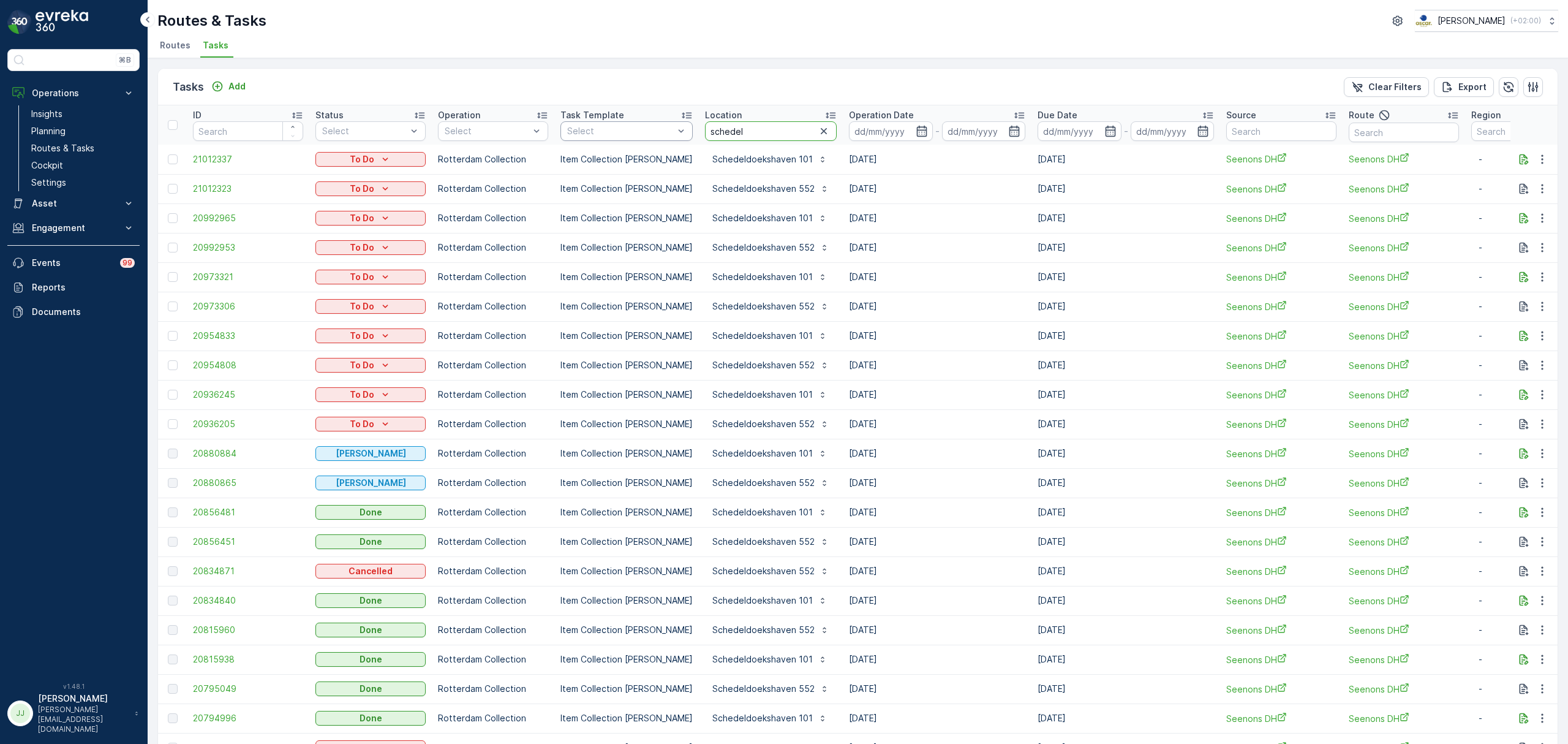
drag, startPoint x: 741, startPoint y: 130, endPoint x: 666, endPoint y: 127, distance: 75.1
click at [666, 127] on tr "ID Status Select Operation Select Task Template Select Location schedel Operati…" at bounding box center [1113, 125] width 1910 height 39
type input "tiberd"
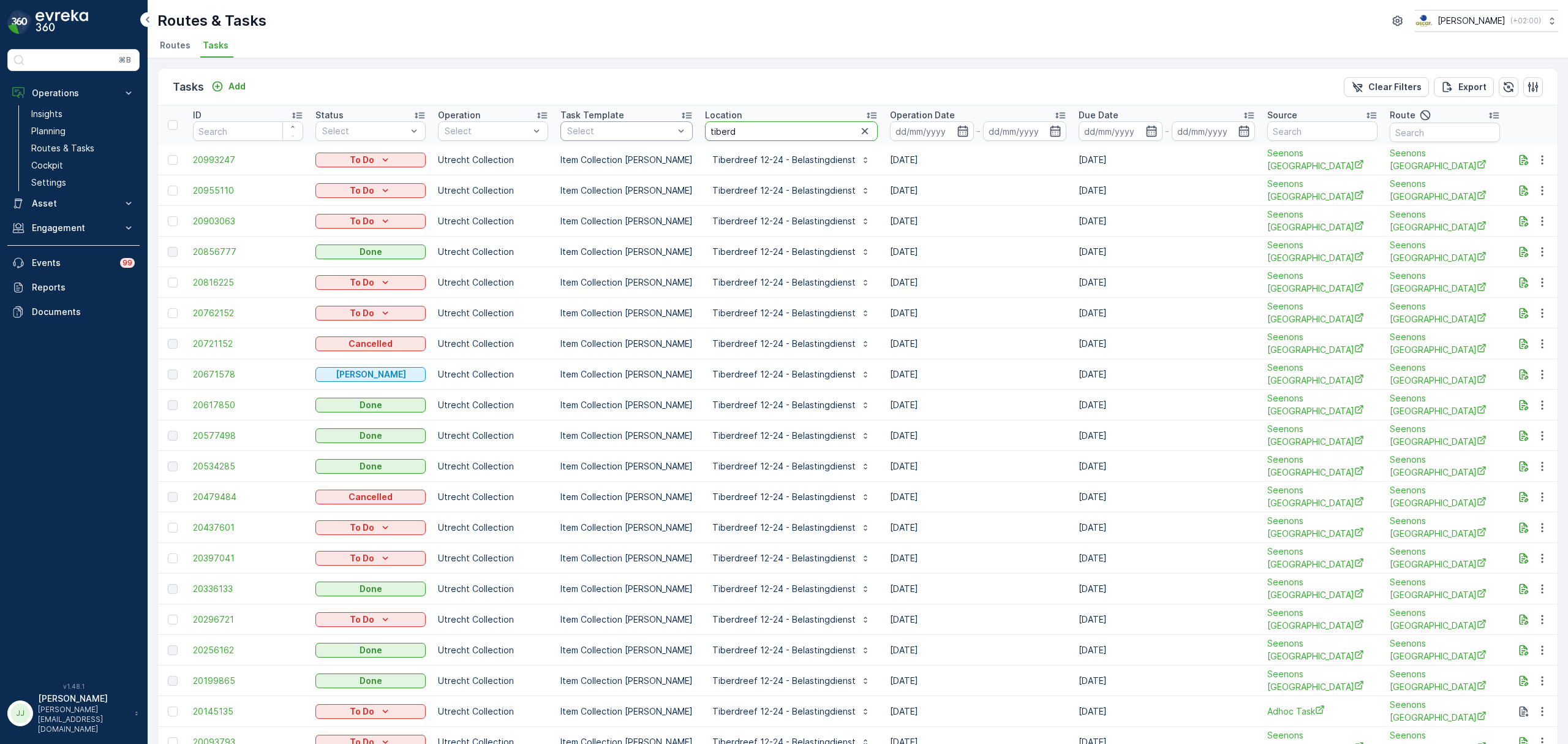
drag, startPoint x: 731, startPoint y: 133, endPoint x: 672, endPoint y: 129, distance: 59.1
click at [678, 129] on tr "ID Status Select Operation Select Task Template Select Location tiberd Operatio…" at bounding box center [1133, 125] width 1951 height 39
type input "turfmar"
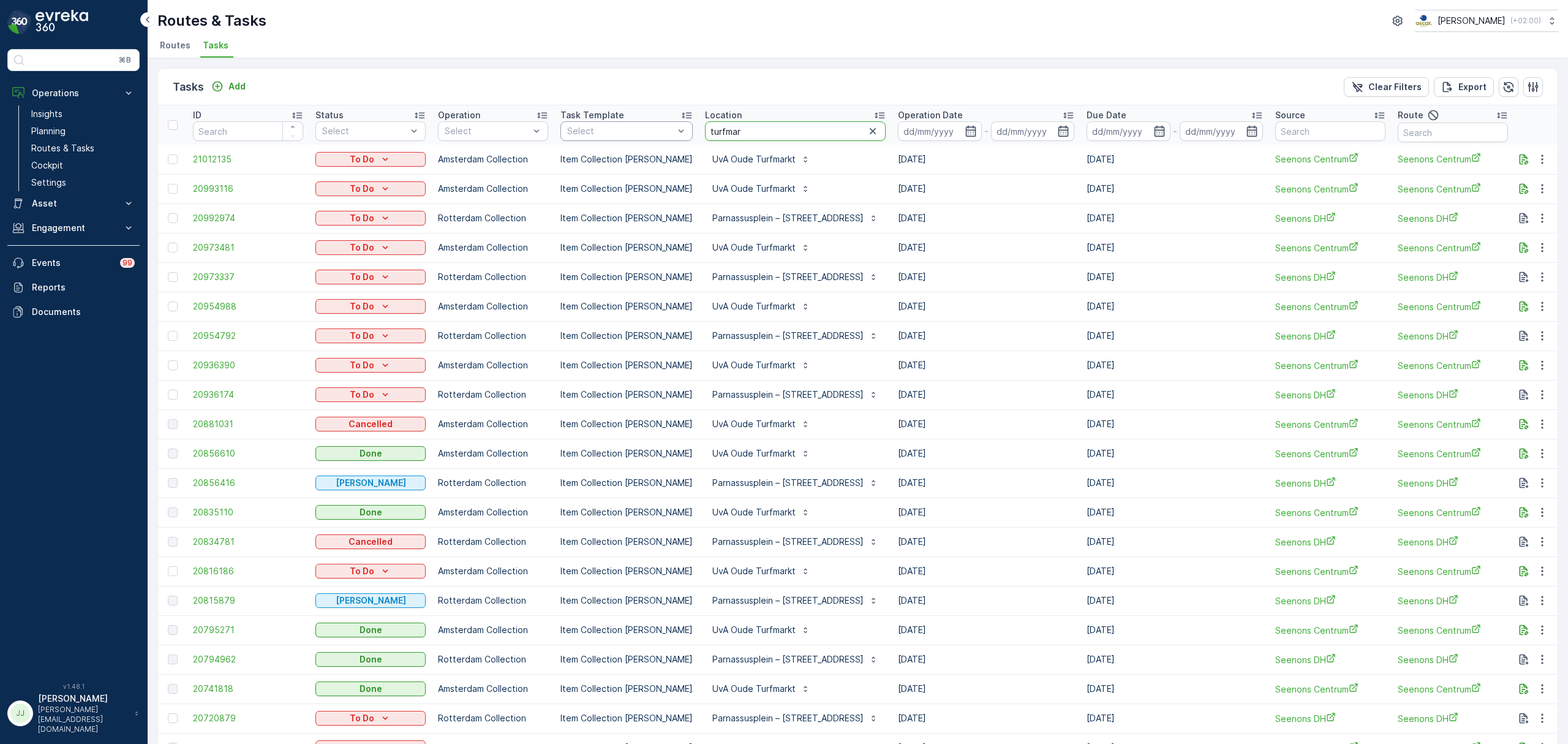
drag, startPoint x: 752, startPoint y: 129, endPoint x: 672, endPoint y: 136, distance: 80.3
click at [672, 136] on tr "ID Status Select Operation Select Task Template Select Location turfmar Operati…" at bounding box center [1137, 125] width 1960 height 39
type input "sched"
